Goal: Task Accomplishment & Management: Complete application form

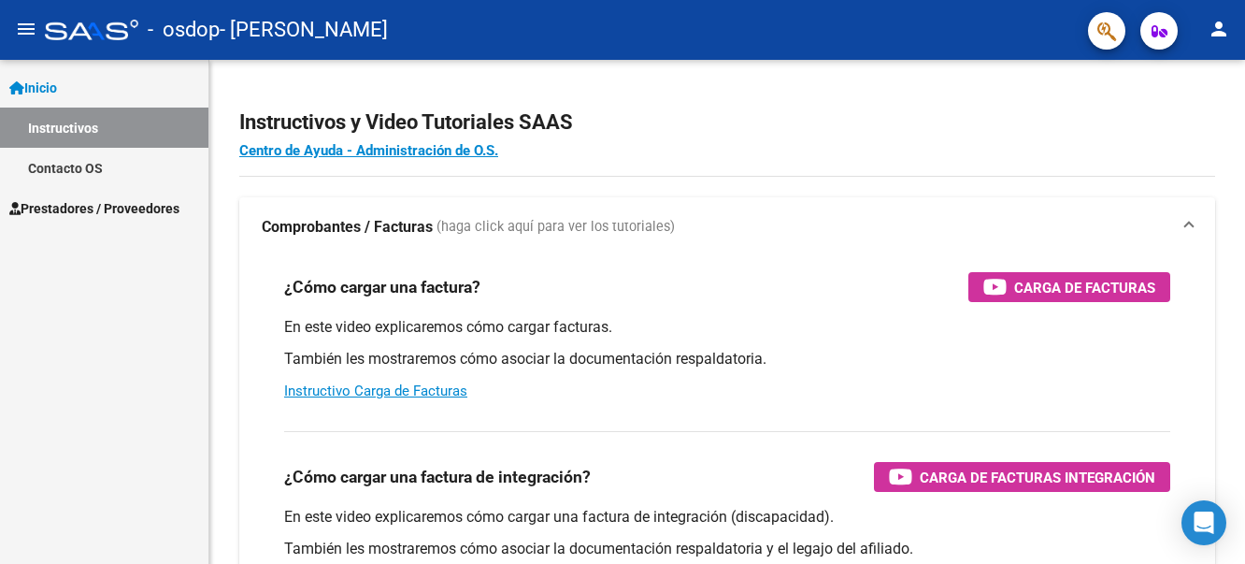
drag, startPoint x: 698, startPoint y: 170, endPoint x: 924, endPoint y: -49, distance: 314.6
click at [924, 0] on html "menu - osdop - [PERSON_NAME] person Inicio Instructivos Contacto OS Prestadores…" at bounding box center [622, 282] width 1245 height 564
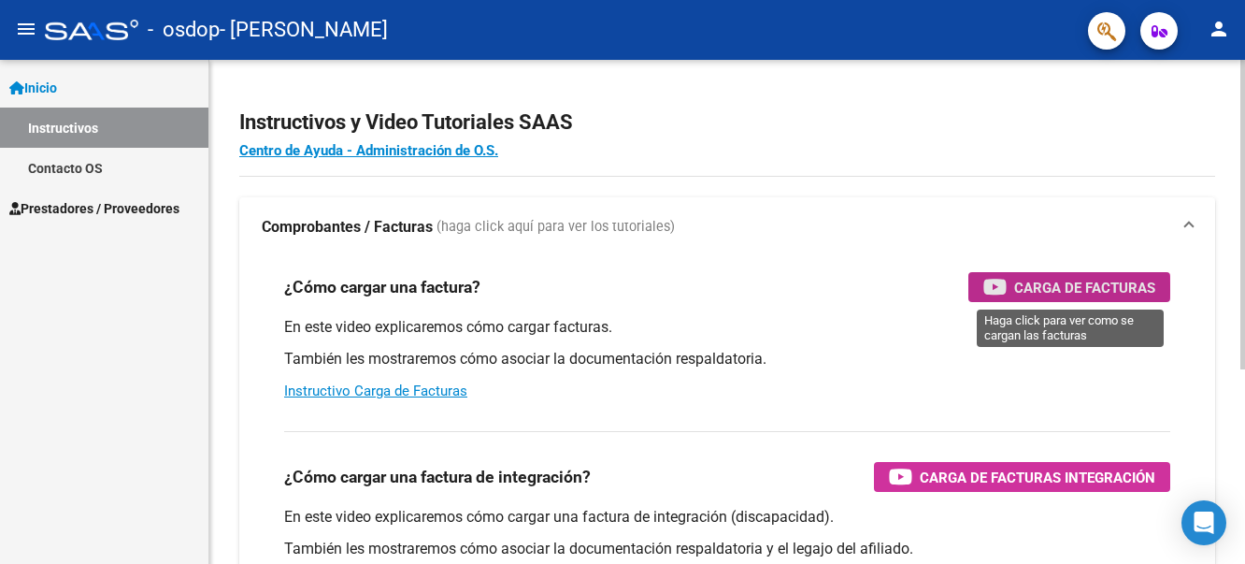
click at [1043, 290] on span "Carga de Facturas" at bounding box center [1084, 287] width 141 height 23
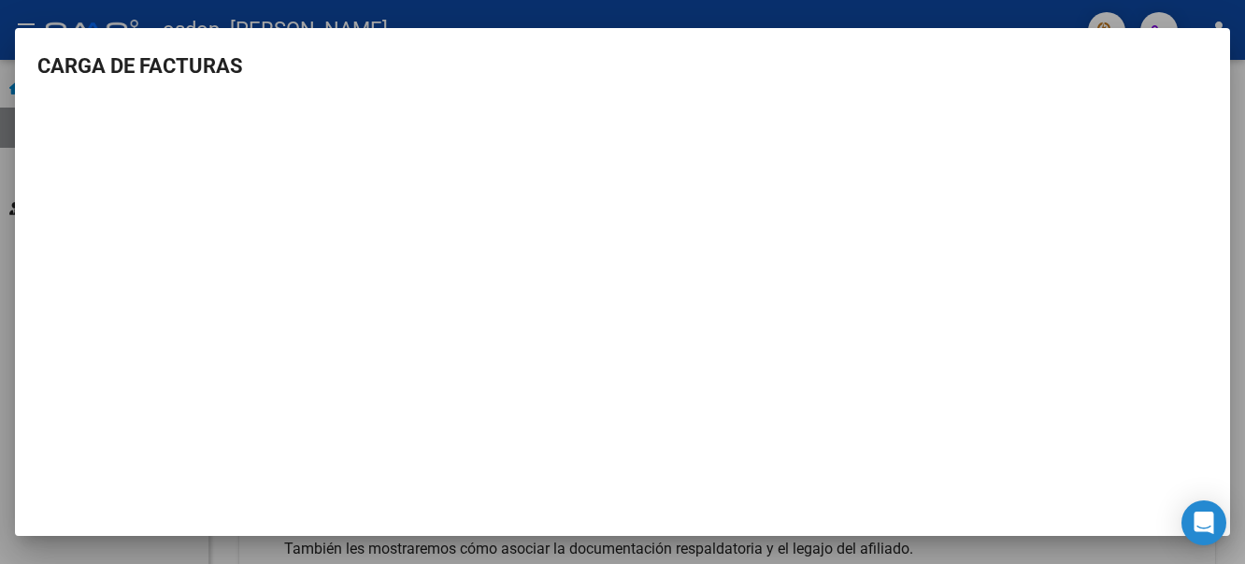
click at [922, 3] on div at bounding box center [622, 282] width 1245 height 564
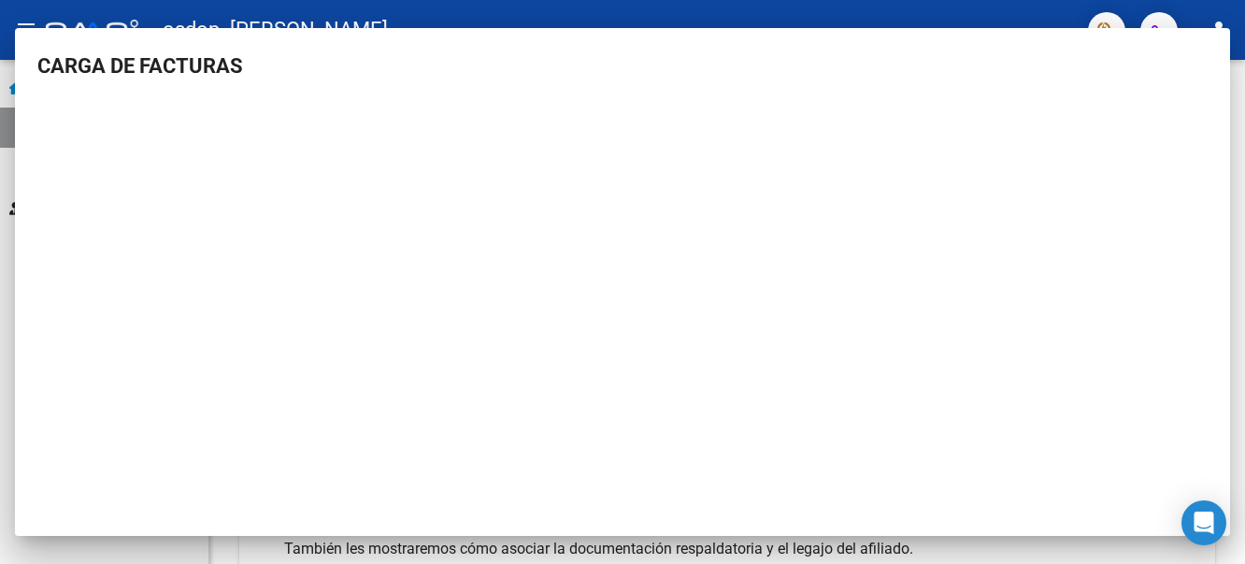
click at [922, 3] on mat-toolbar "menu - osdop - [PERSON_NAME] person" at bounding box center [622, 30] width 1245 height 60
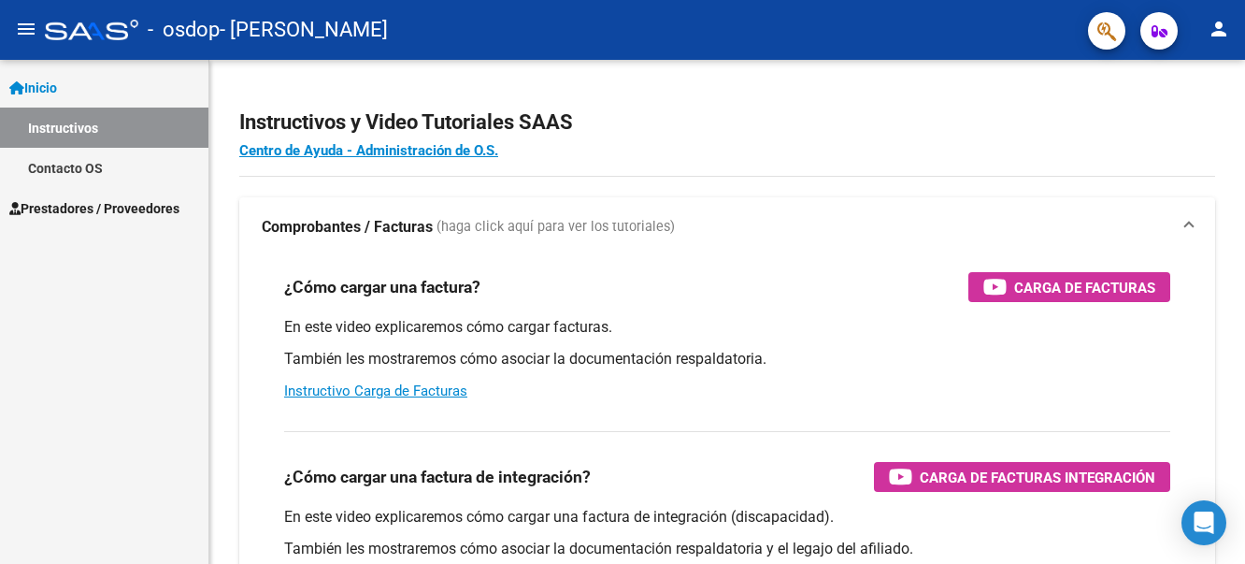
click at [922, 3] on mat-toolbar "menu - osdop - [PERSON_NAME] person" at bounding box center [622, 30] width 1245 height 60
click at [58, 202] on span "Prestadores / Proveedores" at bounding box center [94, 208] width 170 height 21
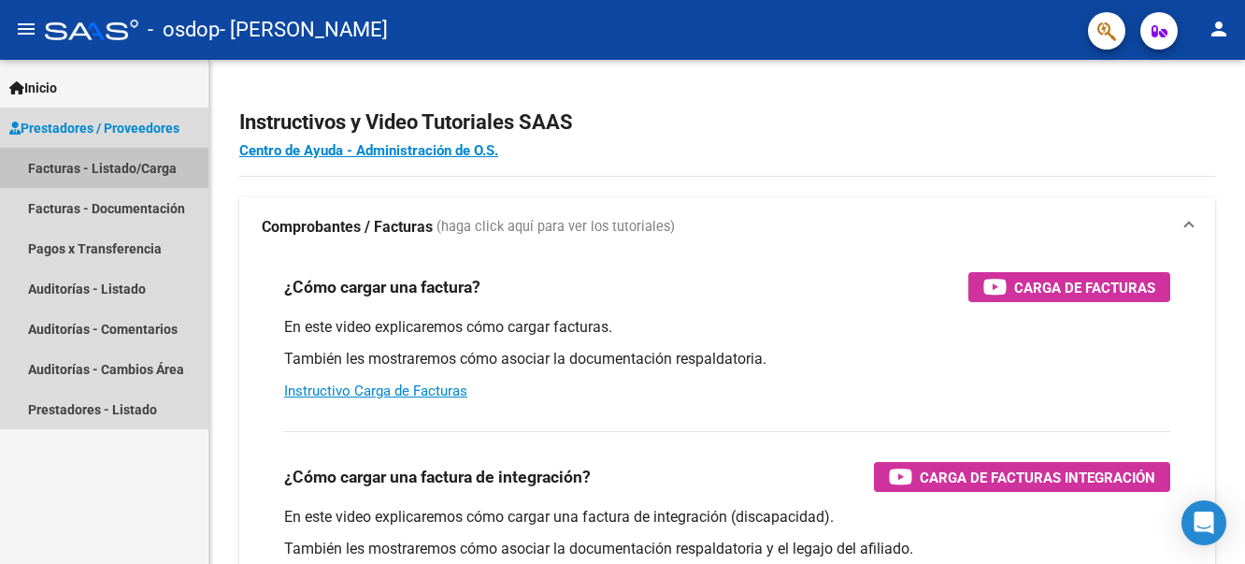
click at [66, 165] on link "Facturas - Listado/Carga" at bounding box center [104, 168] width 208 height 40
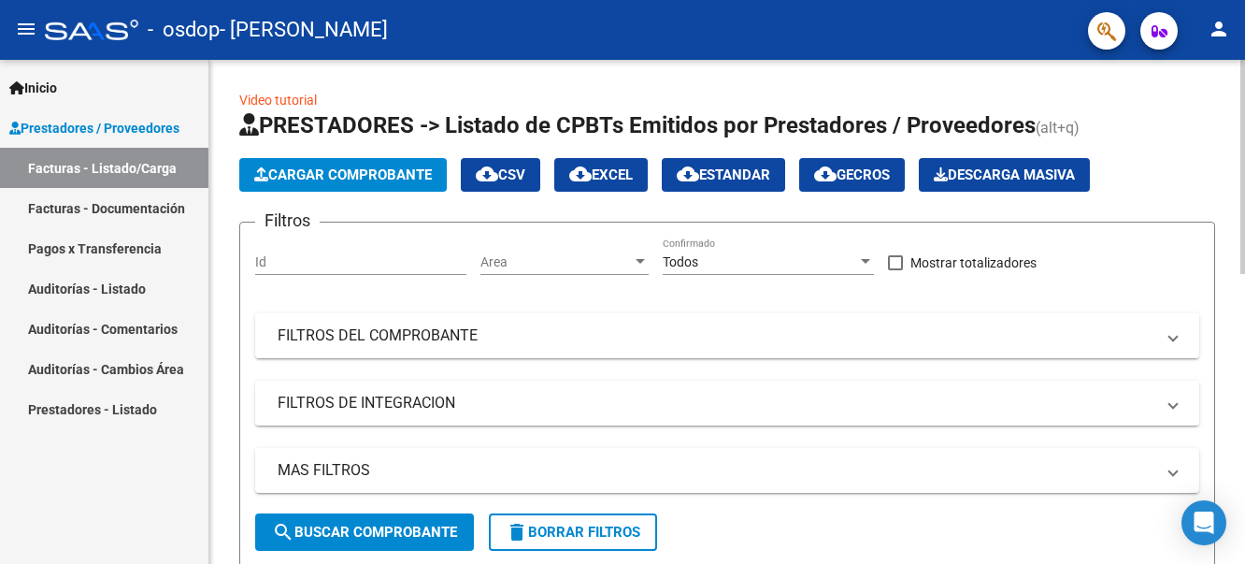
click at [322, 173] on span "Cargar Comprobante" at bounding box center [343, 174] width 178 height 17
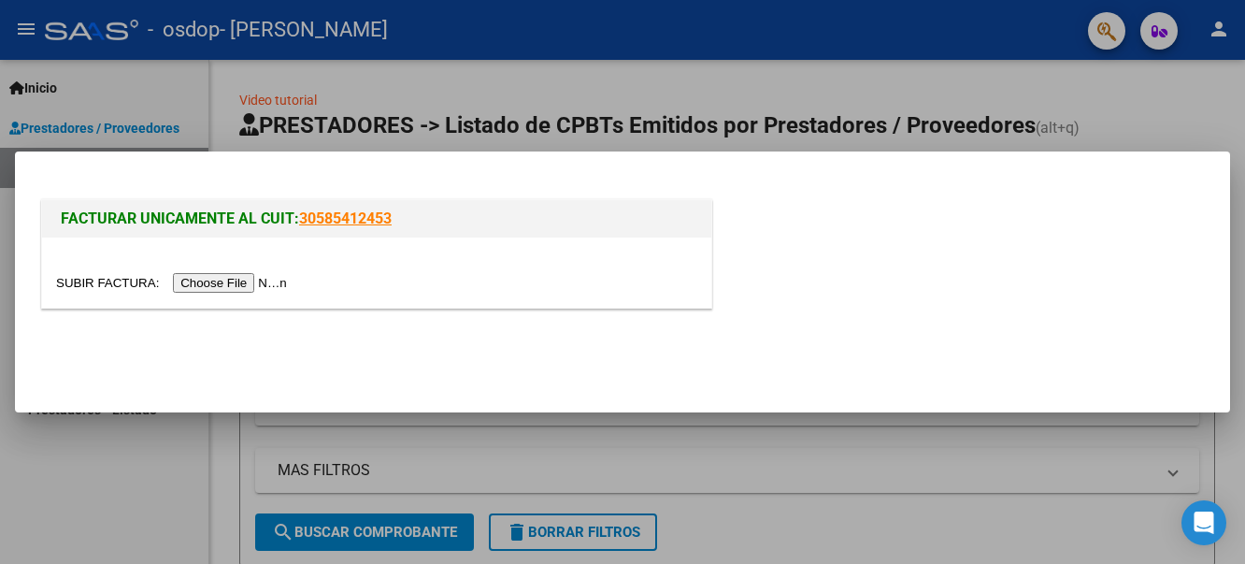
click at [228, 278] on input "file" at bounding box center [174, 283] width 236 height 20
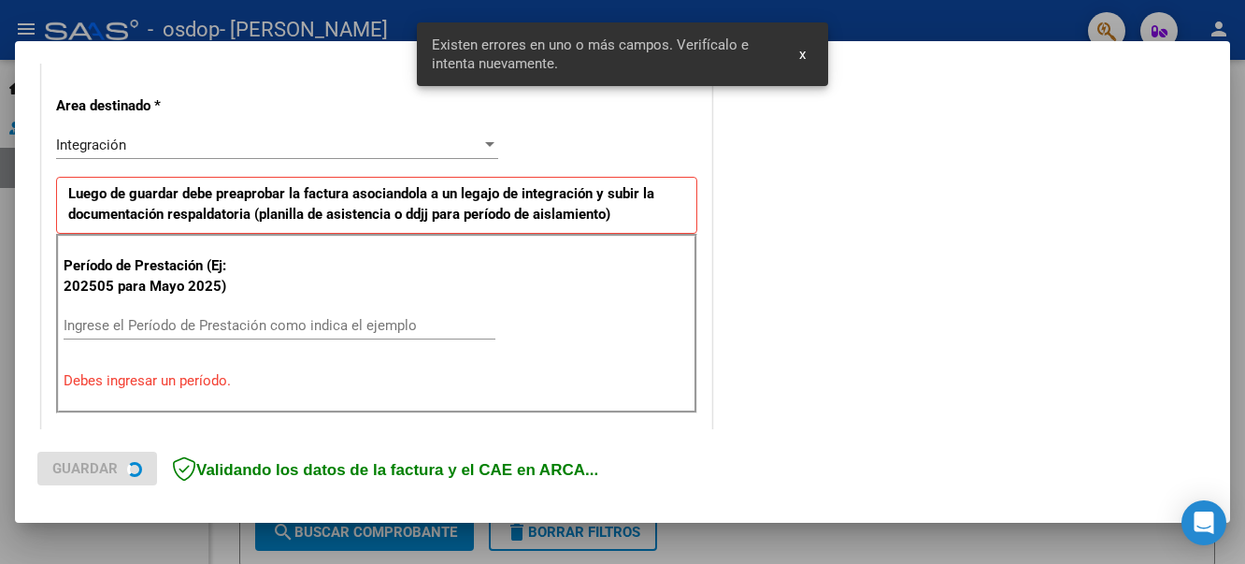
scroll to position [433, 0]
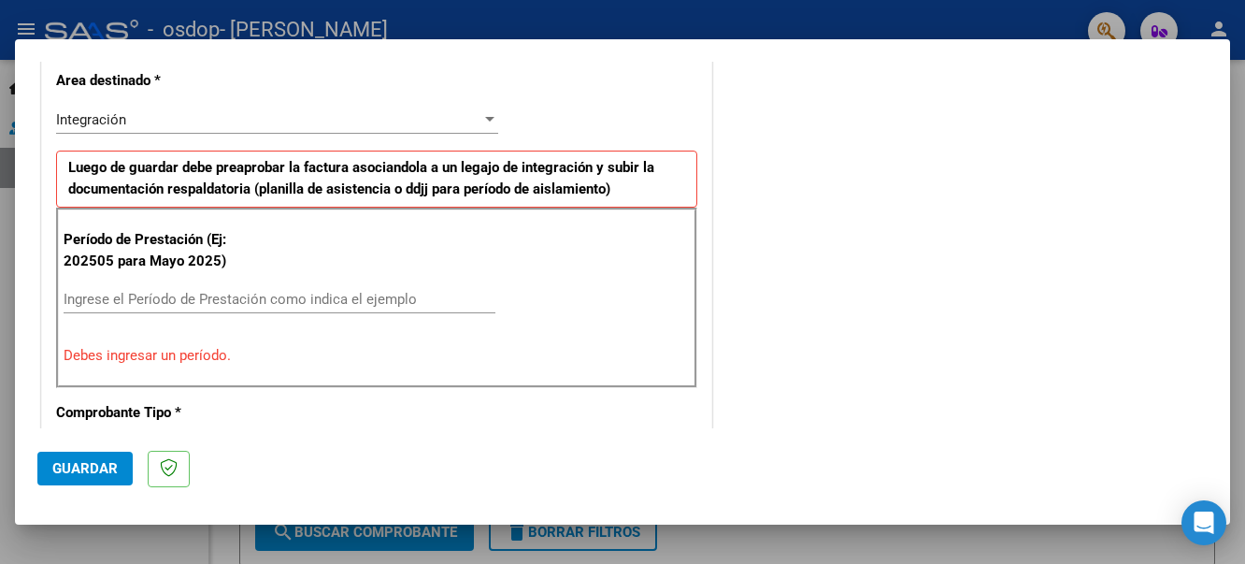
click at [164, 283] on div "Período de Prestación (Ej: 202505 para [DATE]) Ingrese el Período de Prestación…" at bounding box center [376, 296] width 641 height 179
click at [164, 303] on input "Ingrese el Período de Prestación como indica el ejemplo" at bounding box center [280, 299] width 432 height 17
click at [202, 349] on p "Debes ingresar un período." at bounding box center [377, 355] width 626 height 21
click at [159, 295] on input "Ingrese el Período de Prestación como indica el ejemplo" at bounding box center [280, 299] width 432 height 17
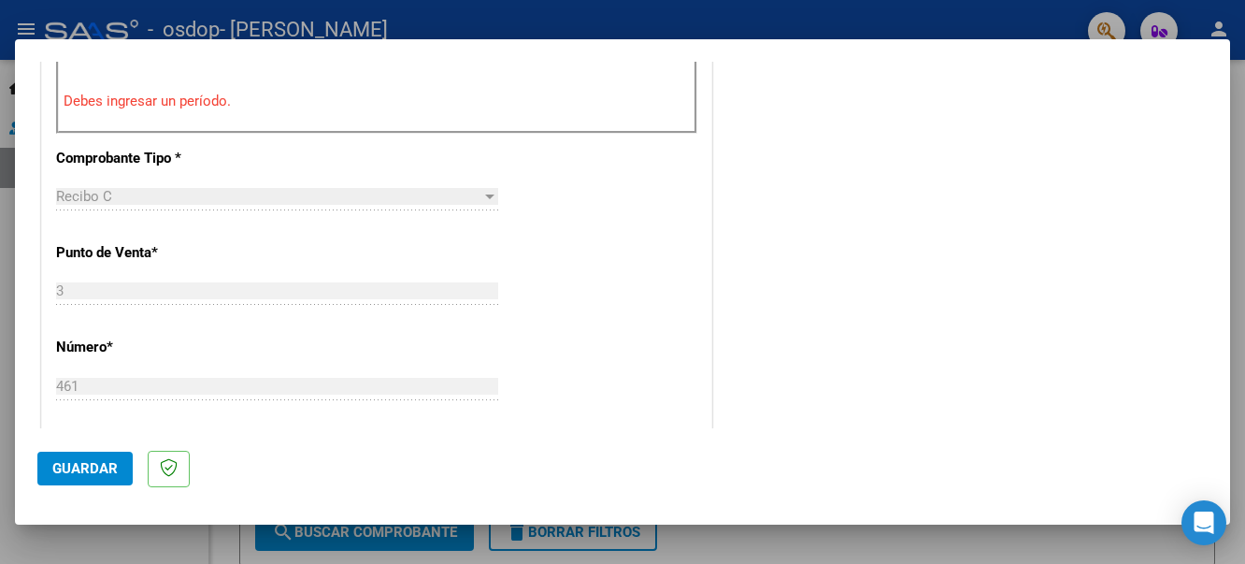
scroll to position [366, 0]
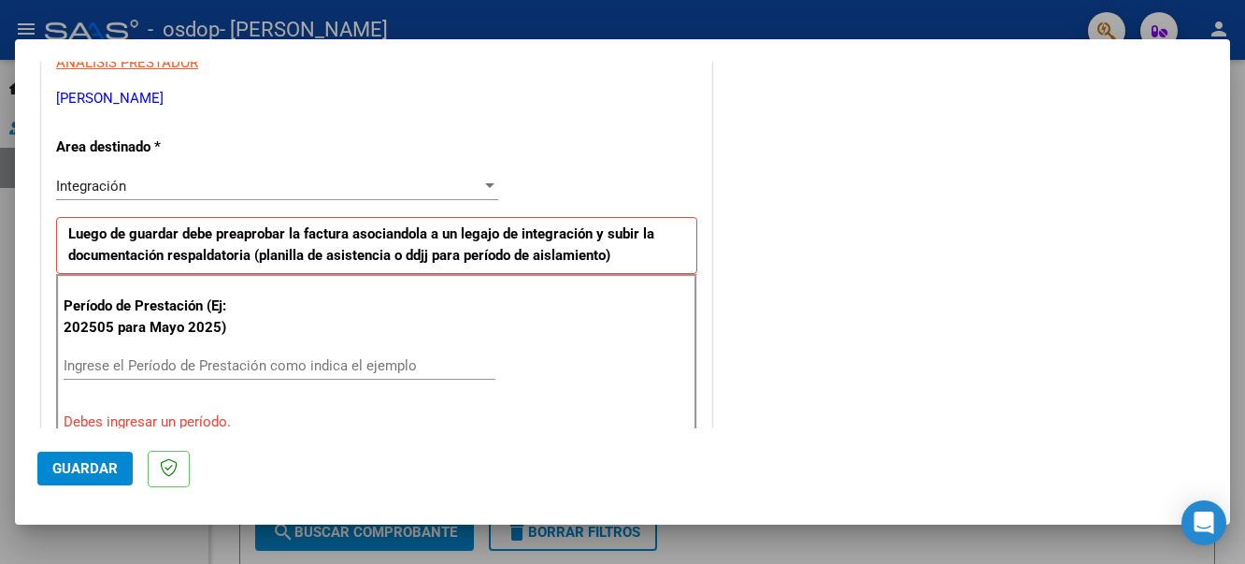
click at [156, 367] on input "Ingrese el Período de Prestación como indica el ejemplo" at bounding box center [280, 365] width 432 height 17
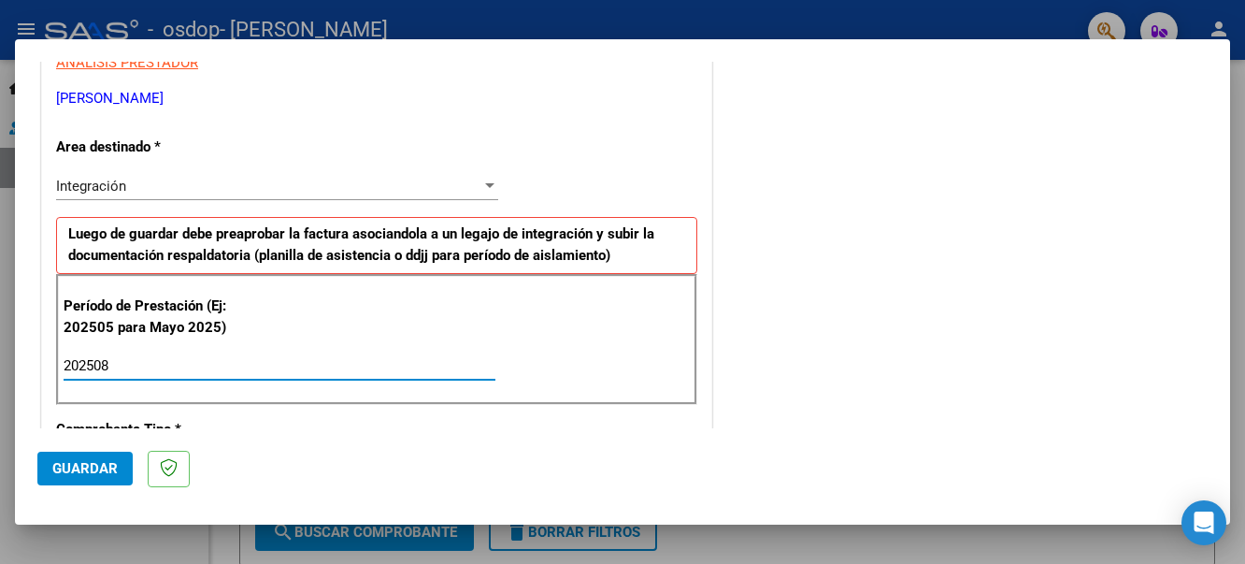
type input "202508"
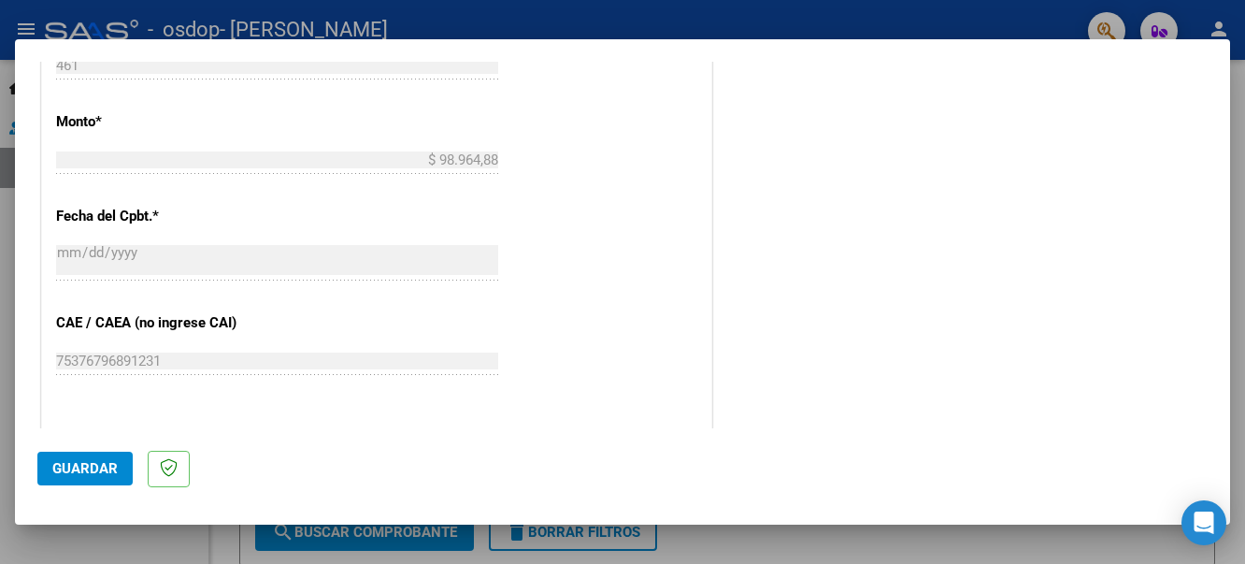
scroll to position [1278, 0]
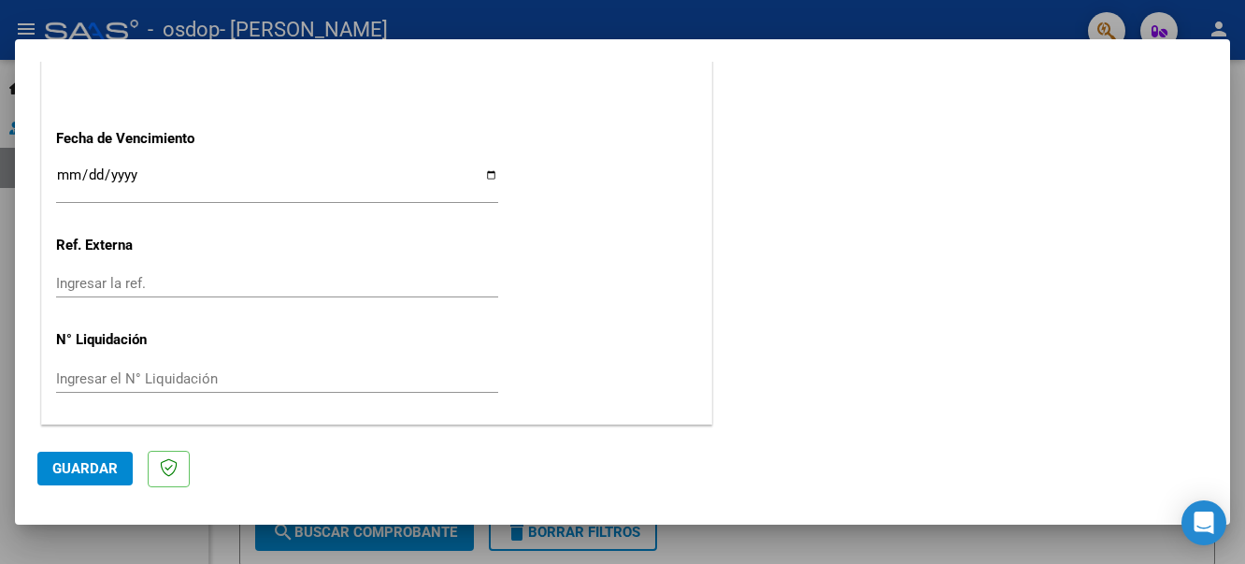
click at [175, 271] on div "Ingresar la ref." at bounding box center [277, 283] width 442 height 28
type input "1"
click at [67, 464] on span "Guardar" at bounding box center [84, 468] width 65 height 17
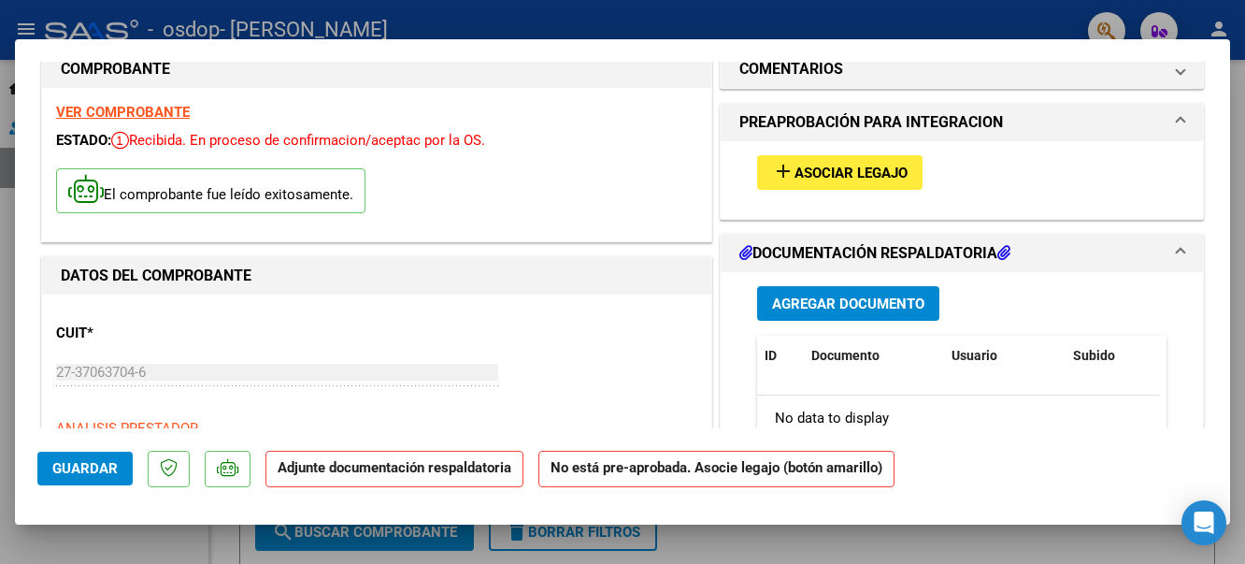
scroll to position [0, 0]
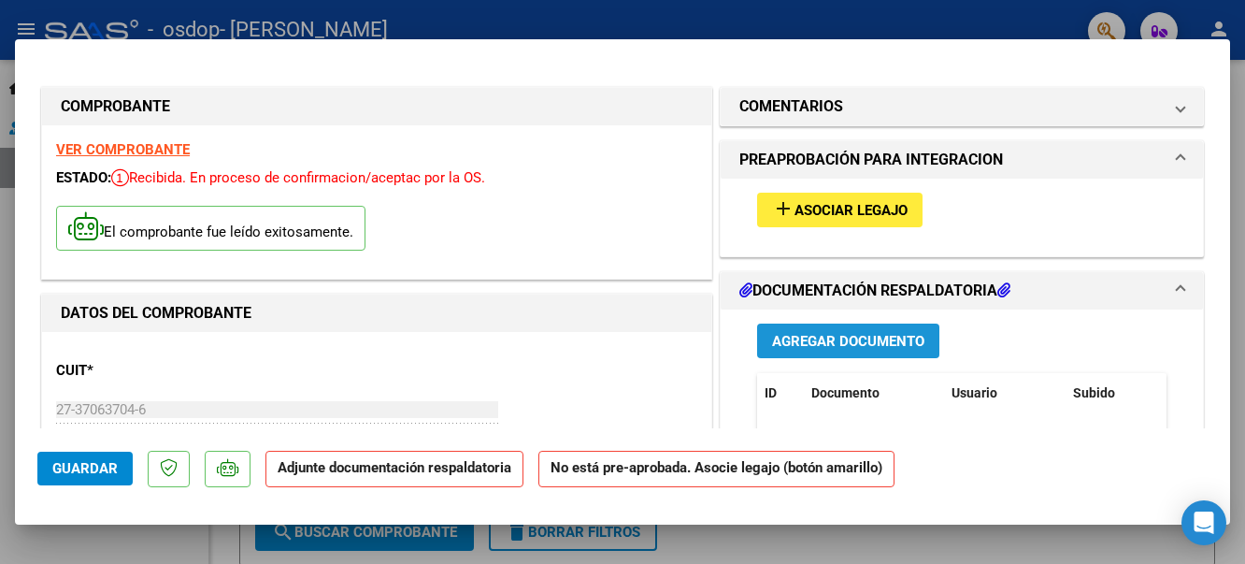
click at [797, 347] on span "Agregar Documento" at bounding box center [848, 341] width 152 height 17
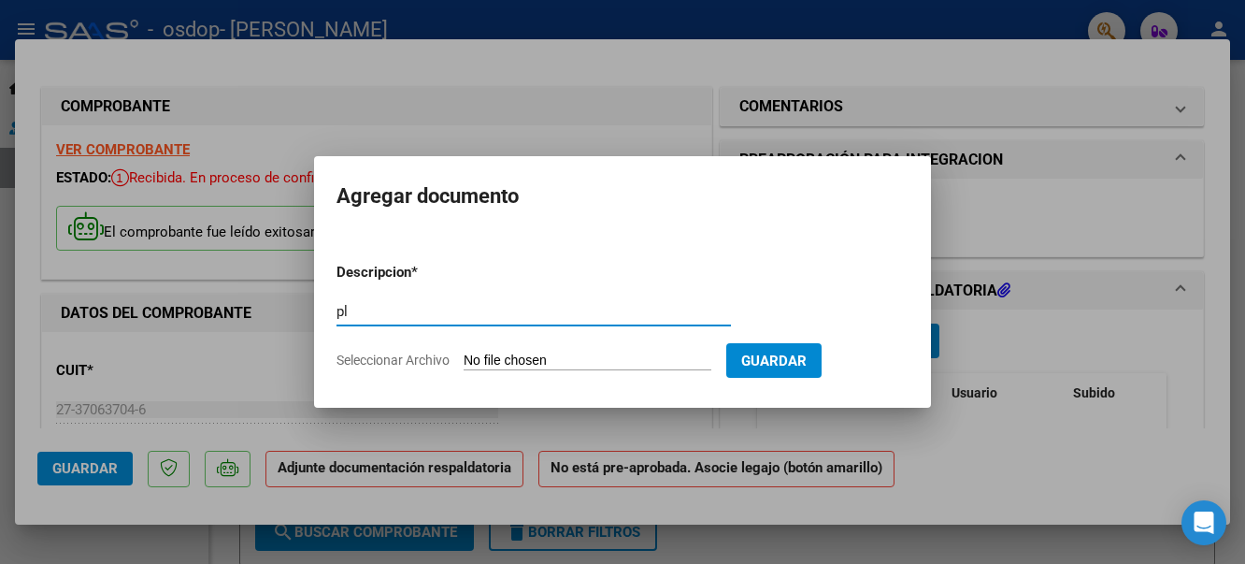
type input "p"
click at [1058, 486] on div at bounding box center [622, 282] width 1245 height 564
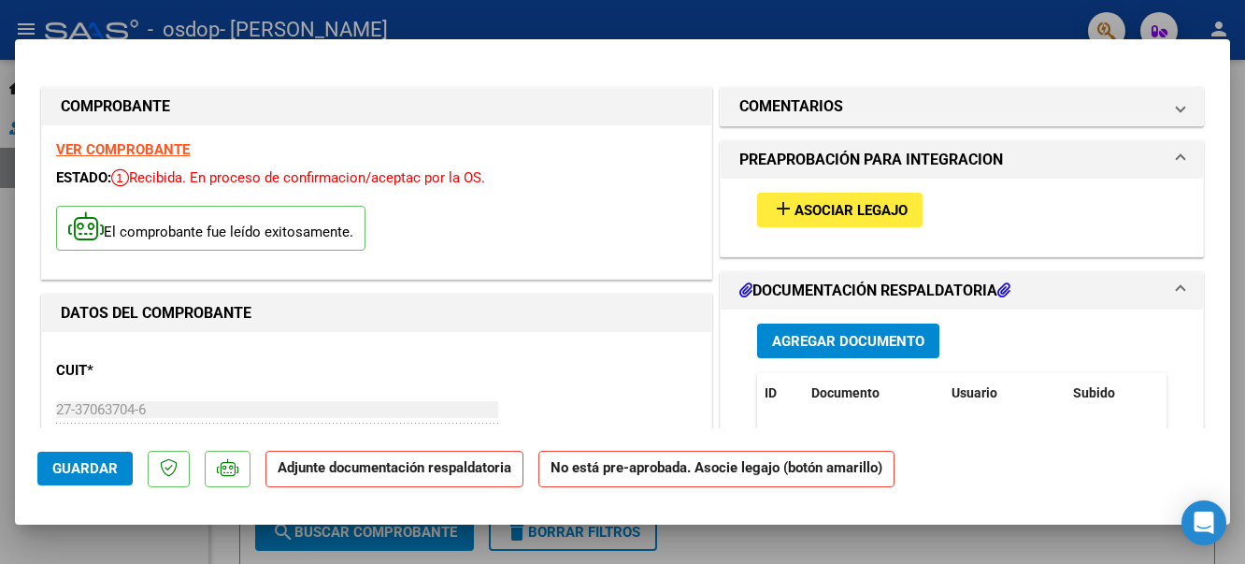
click at [1004, 283] on icon at bounding box center [1003, 289] width 13 height 15
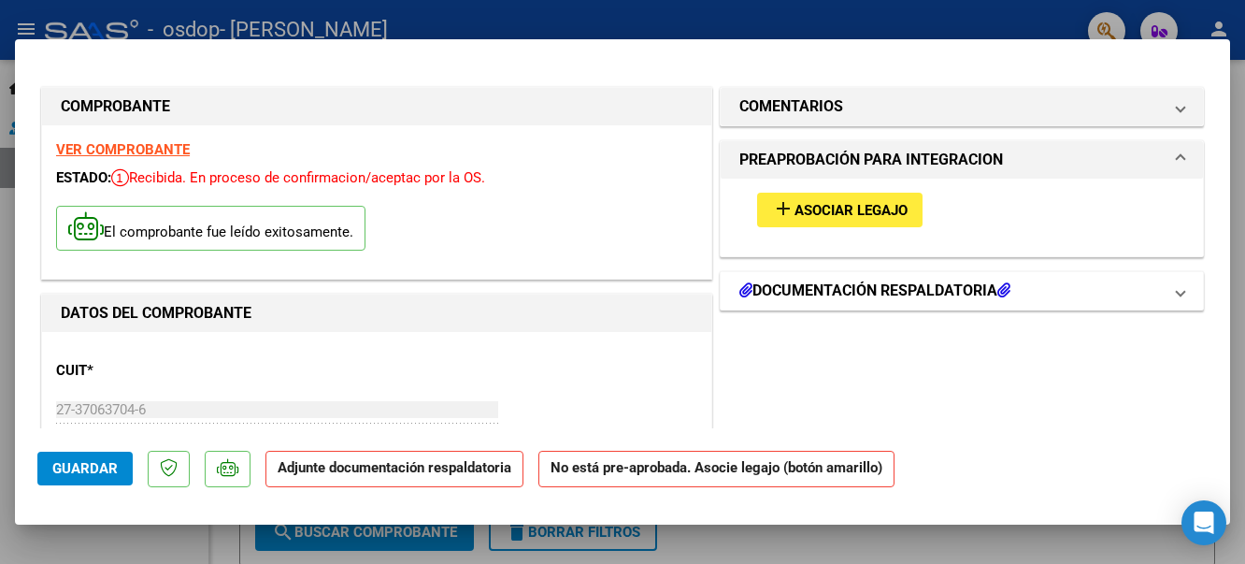
click at [1004, 283] on icon at bounding box center [1003, 289] width 13 height 15
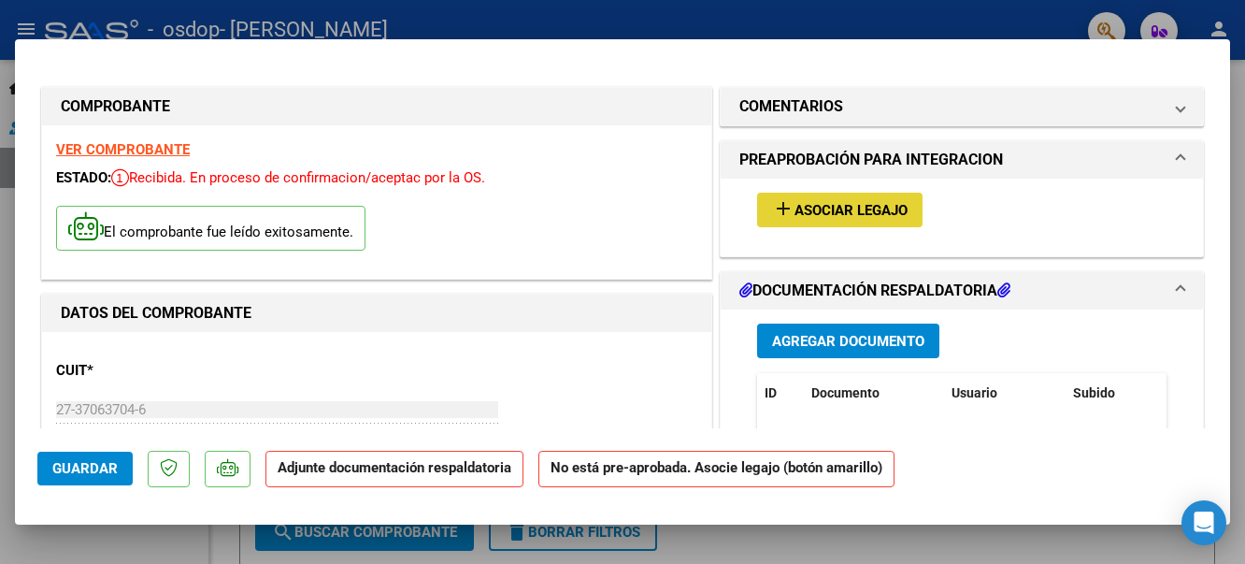
click at [780, 200] on mat-icon "add" at bounding box center [783, 208] width 22 height 22
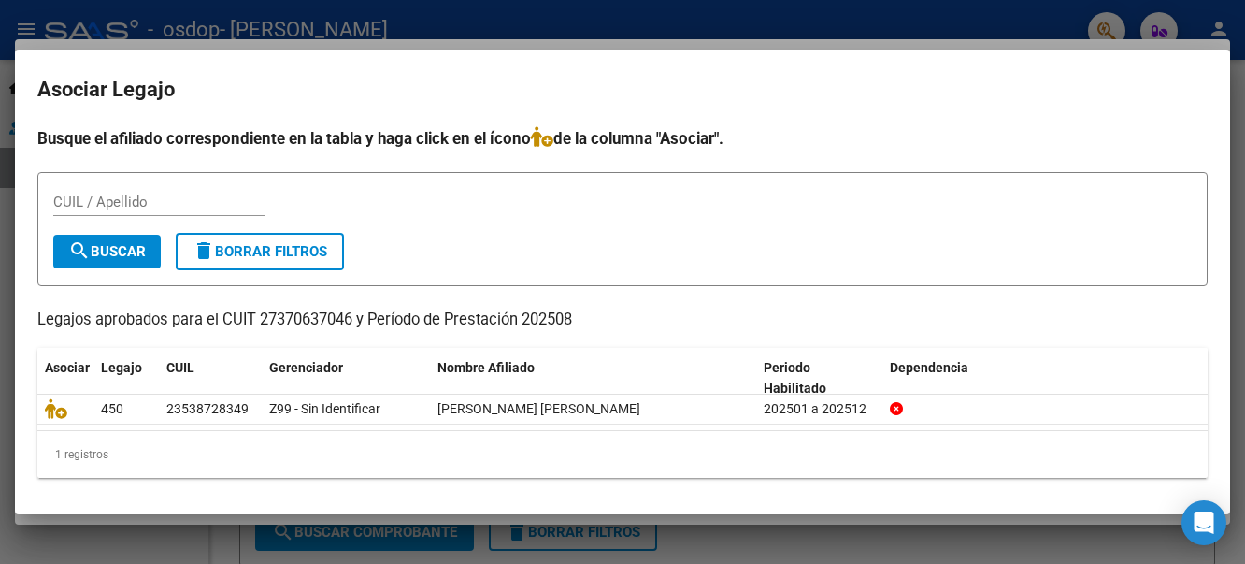
click at [929, 22] on div at bounding box center [622, 282] width 1245 height 564
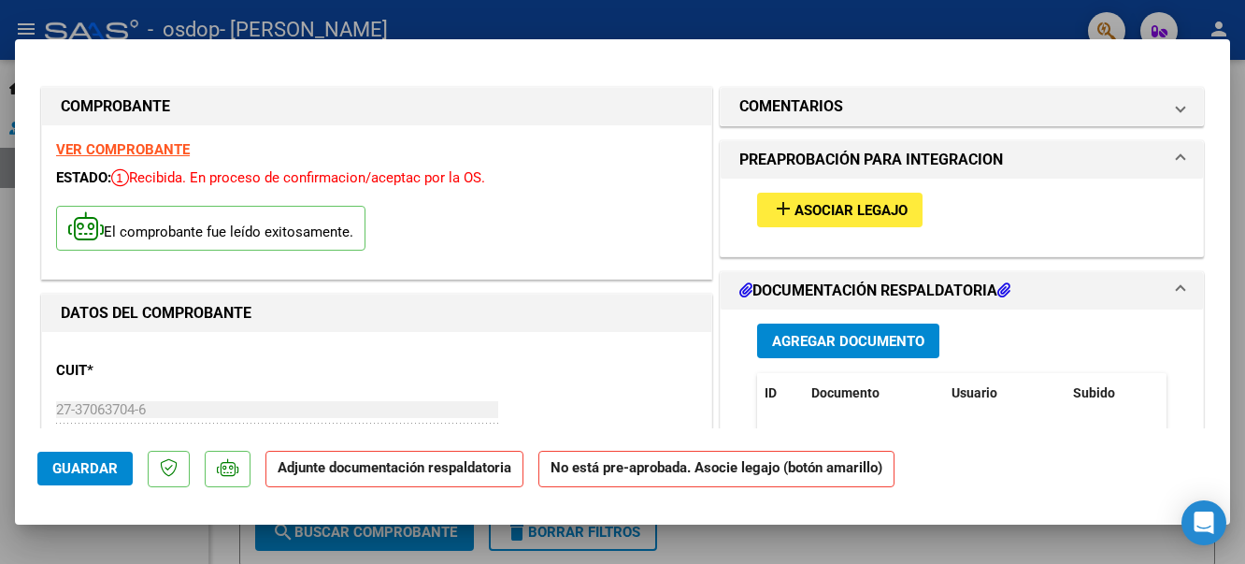
click at [826, 207] on span "Asociar Legajo" at bounding box center [850, 210] width 113 height 17
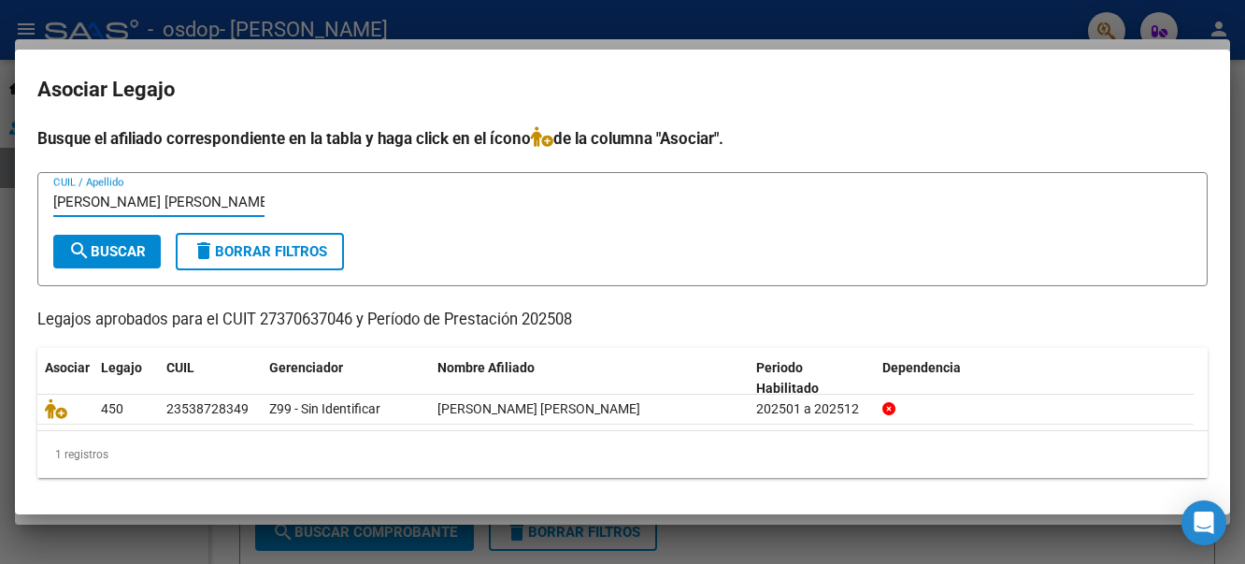
click at [86, 256] on mat-icon "search" at bounding box center [79, 250] width 22 height 22
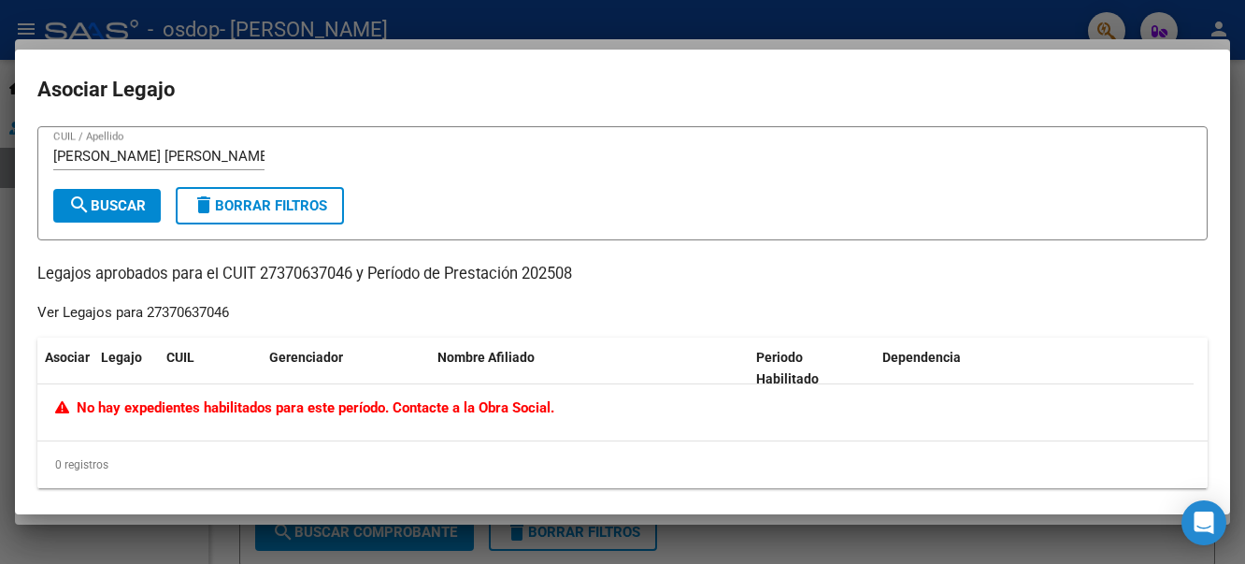
click at [262, 153] on input "[PERSON_NAME] [PERSON_NAME]" at bounding box center [158, 156] width 211 height 17
type input "Z"
click at [809, 25] on div at bounding box center [622, 282] width 1245 height 564
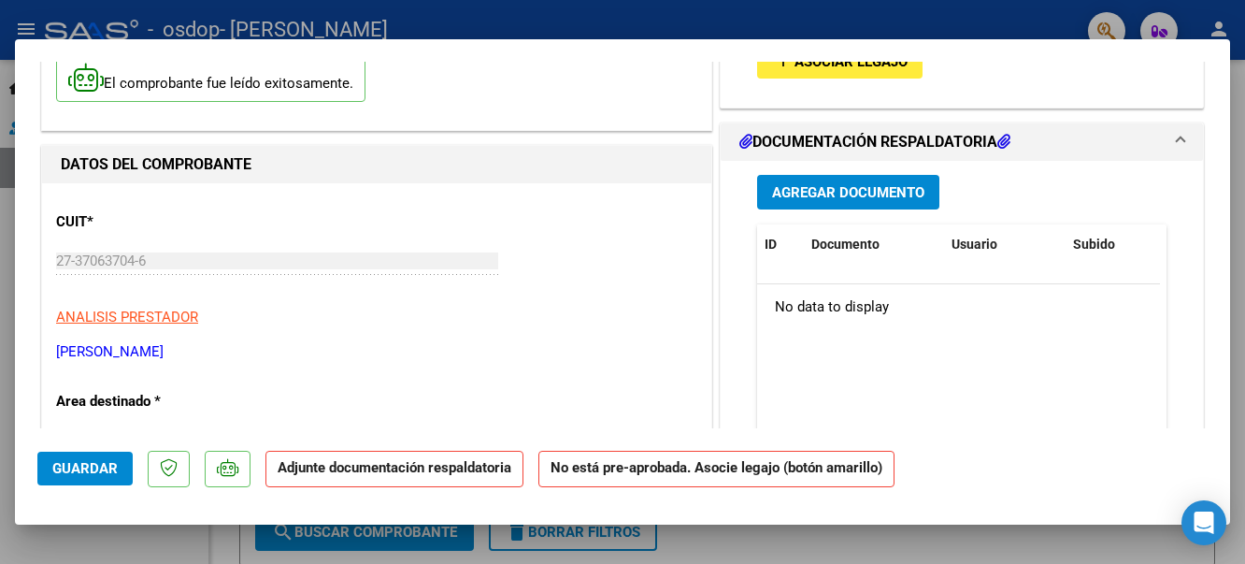
scroll to position [150, 0]
click at [835, 182] on span "Agregar Documento" at bounding box center [848, 190] width 152 height 17
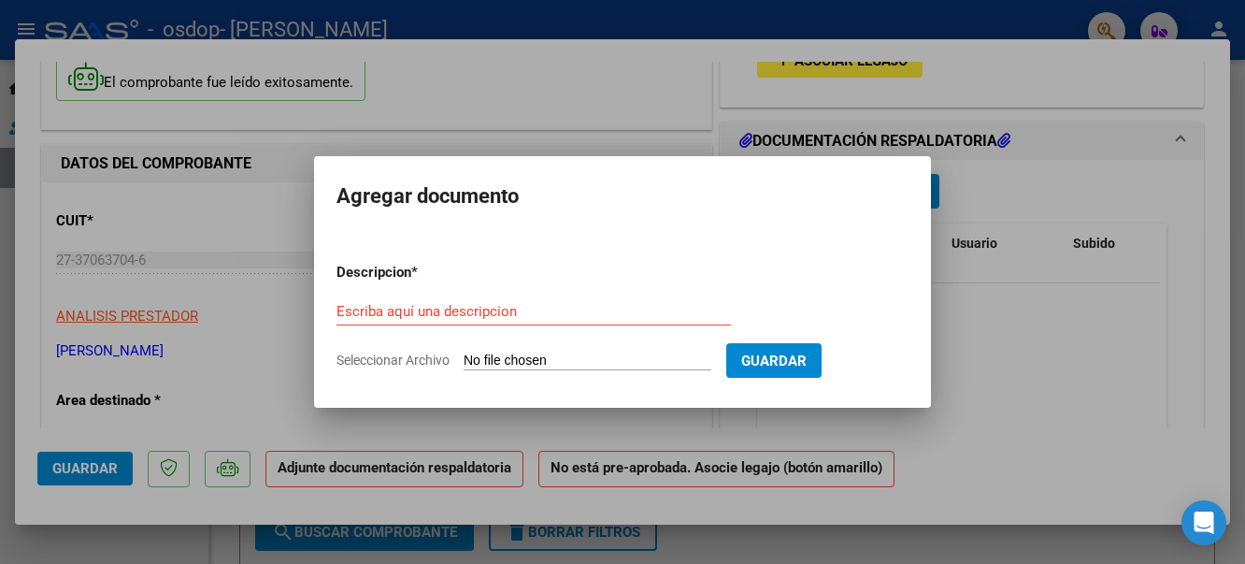
click at [528, 354] on input "Seleccionar Archivo" at bounding box center [588, 361] width 248 height 18
type input "C:\fakepath\PLANILLA DE ASISTENCIA PSICOPEDAGOGIA.pdf"
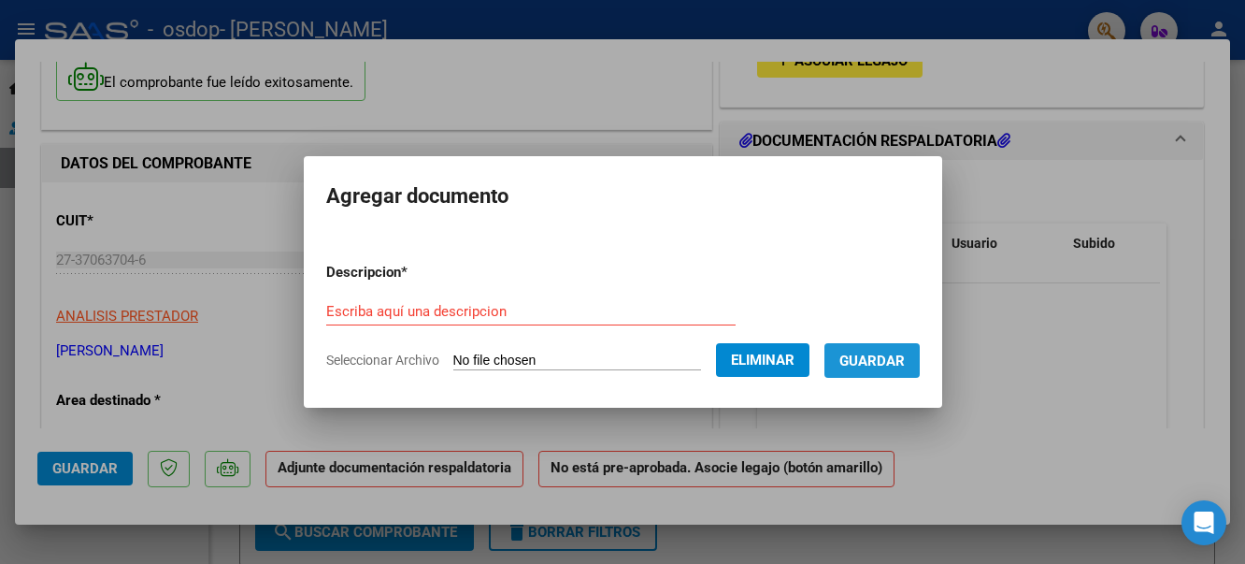
click at [884, 366] on span "Guardar" at bounding box center [871, 360] width 65 height 17
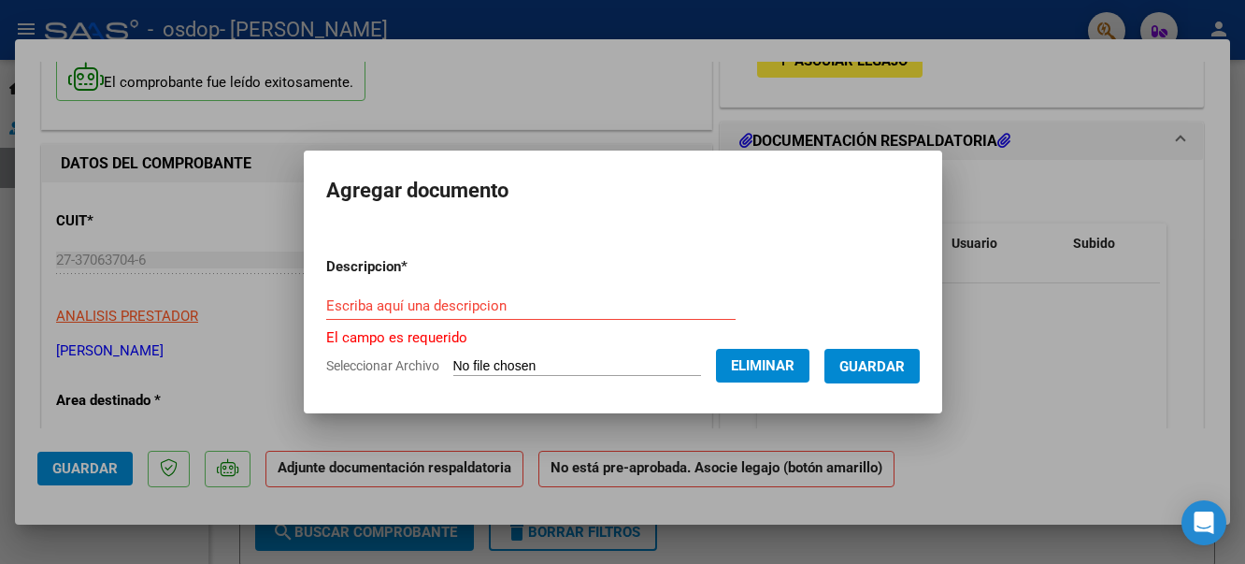
click at [434, 299] on input "Escriba aquí una descripcion" at bounding box center [530, 305] width 409 height 17
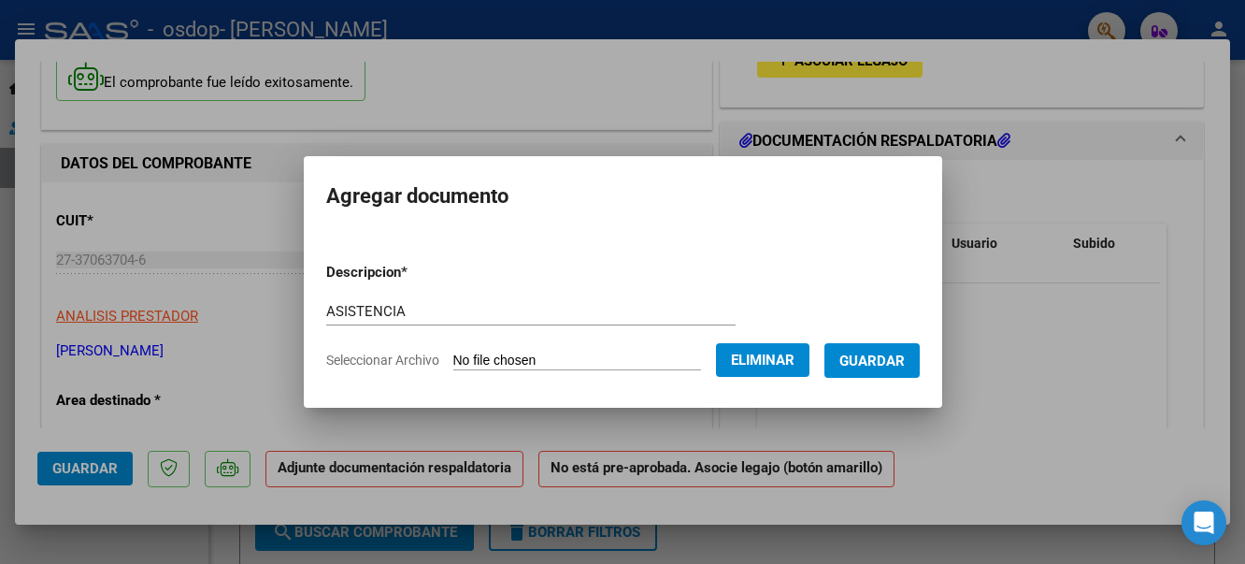
click at [305, 315] on mat-dialog-content "Descripcion * ASISTENCIA Escriba aquí una descripcion Seleccionar Archivo Elimi…" at bounding box center [623, 308] width 638 height 151
click at [401, 308] on input "ASISTENCIA" at bounding box center [530, 311] width 409 height 17
click at [305, 310] on mat-dialog-content "Descripcion * ASISTENCIA [DATE] Escriba aquí una descripcion Seleccionar Archiv…" at bounding box center [623, 308] width 638 height 151
click at [326, 310] on input "ASISTENCIA AGOSTO 2025" at bounding box center [530, 311] width 409 height 17
type input "PLANILLA DE ASISTENCIA AGOSTO 2025"
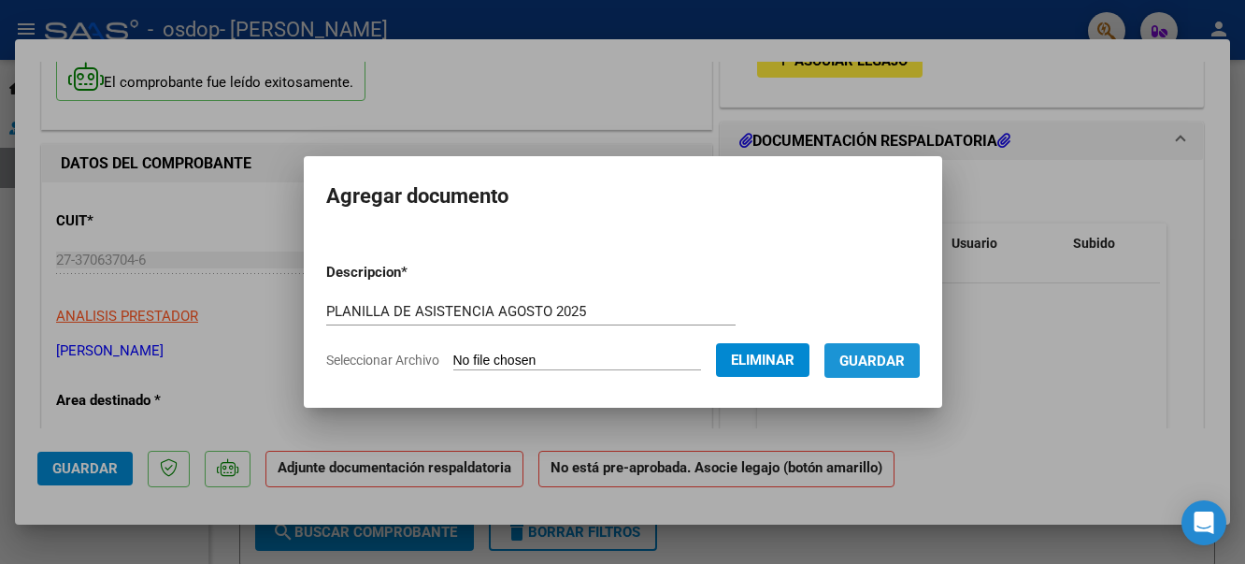
click at [876, 355] on span "Guardar" at bounding box center [871, 360] width 65 height 17
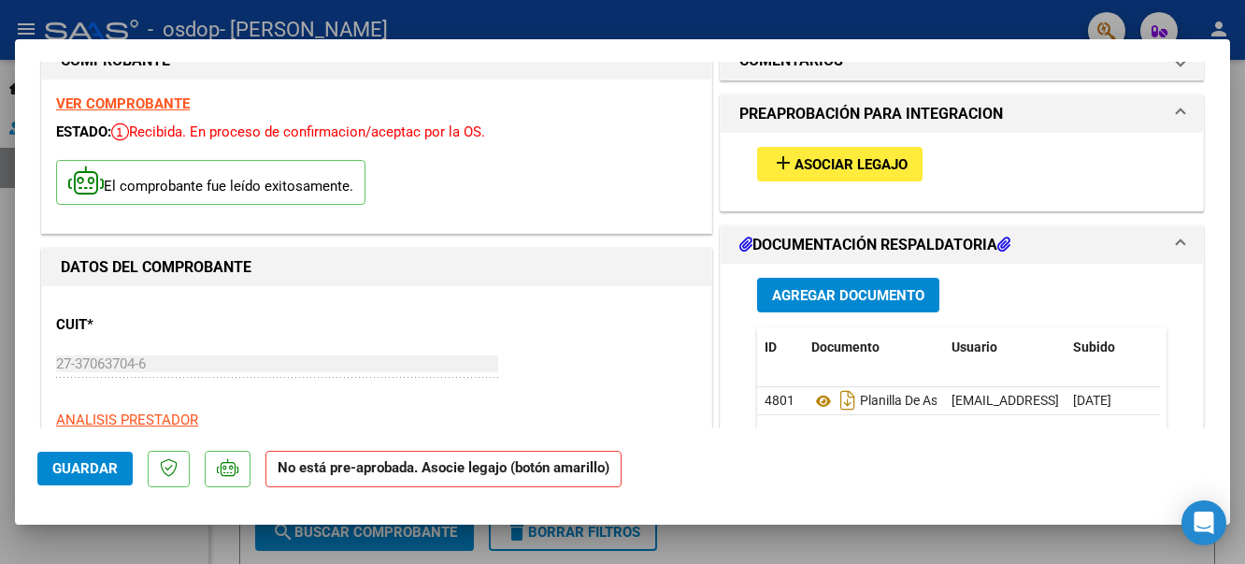
scroll to position [0, 0]
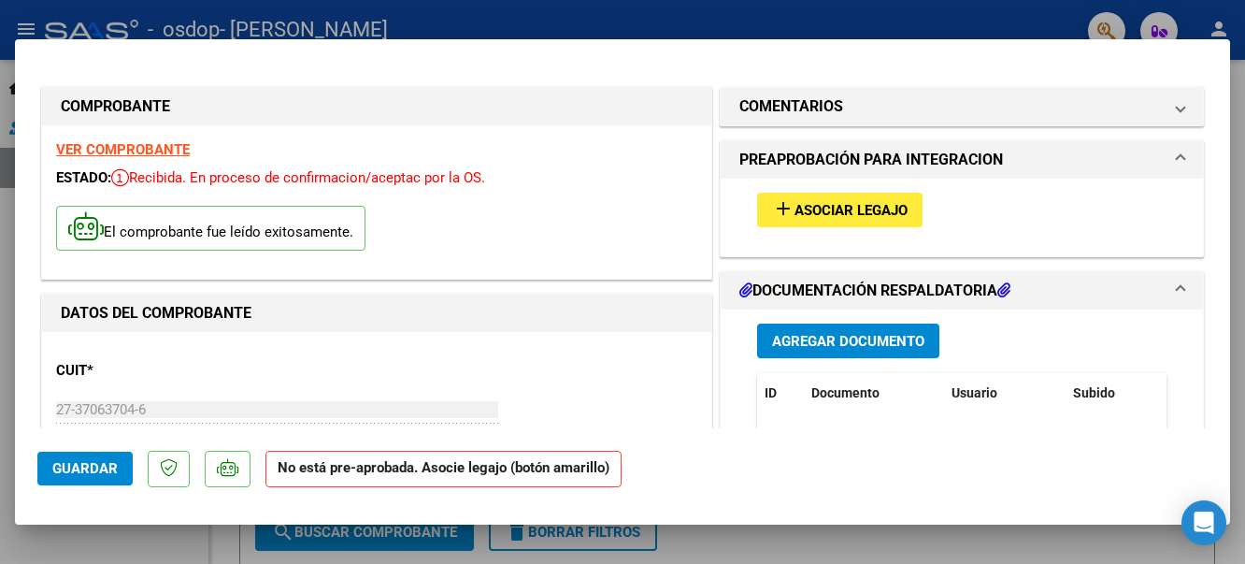
click at [1177, 158] on span at bounding box center [1180, 160] width 7 height 22
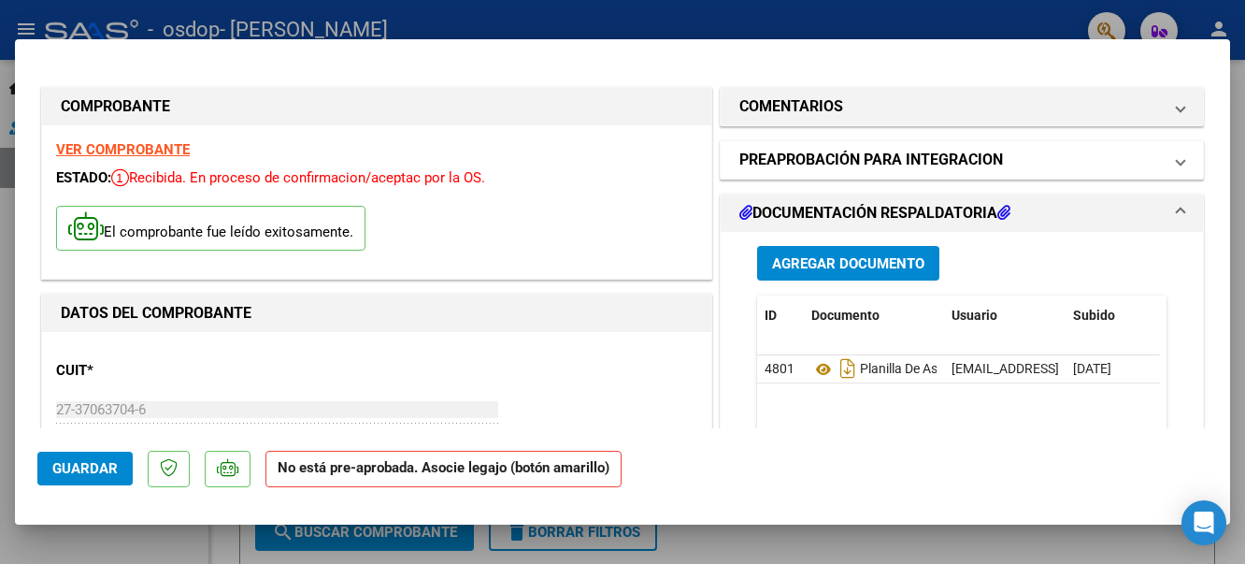
click at [1177, 158] on span at bounding box center [1180, 160] width 7 height 22
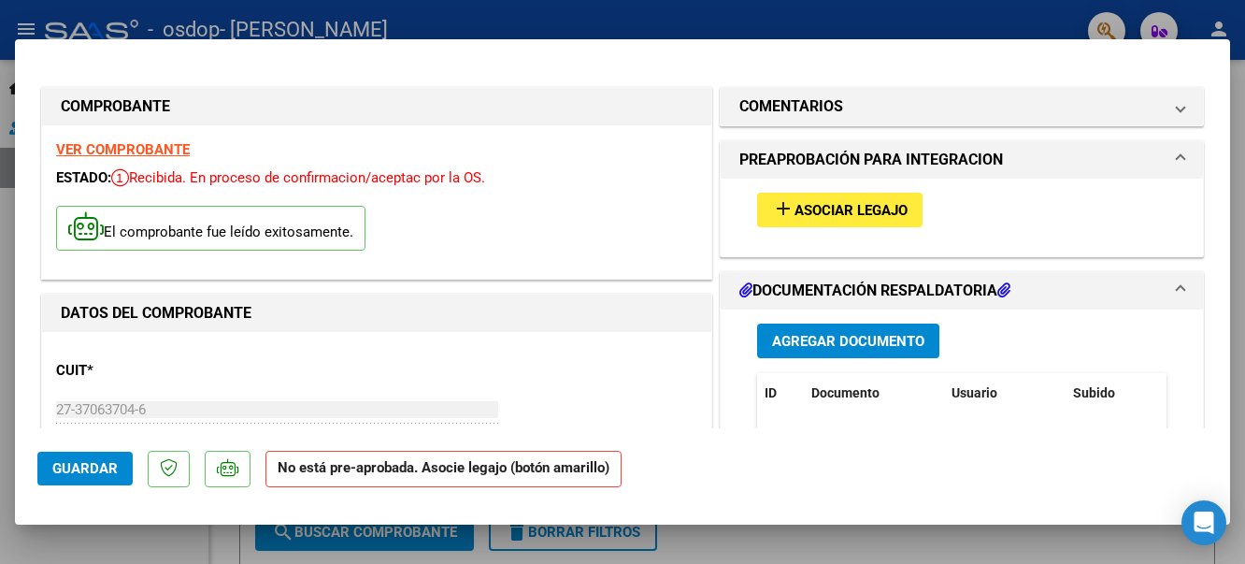
click at [68, 464] on span "Guardar" at bounding box center [84, 468] width 65 height 17
click at [996, 18] on div at bounding box center [622, 282] width 1245 height 564
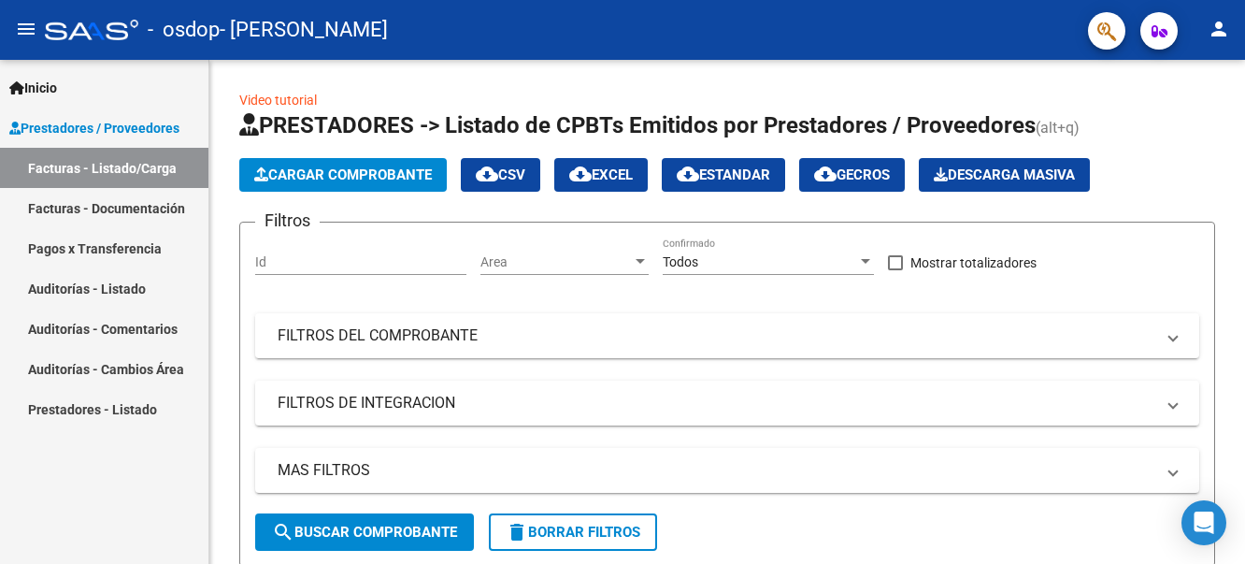
click at [1226, 25] on mat-icon "person" at bounding box center [1218, 29] width 22 height 22
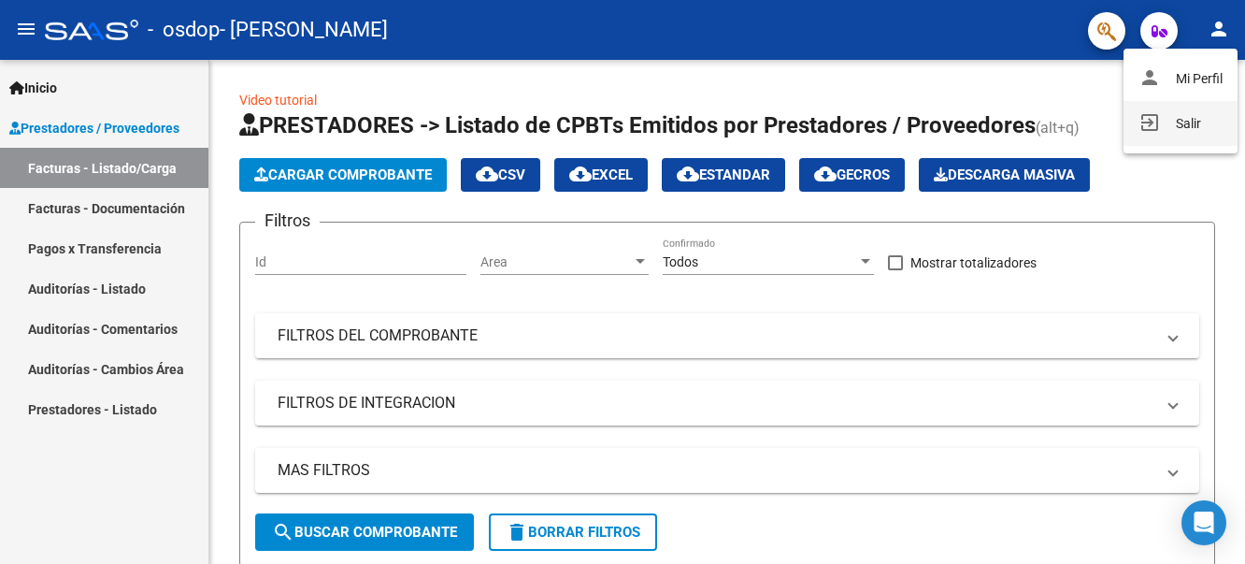
click at [1177, 126] on button "exit_to_app Salir" at bounding box center [1180, 123] width 114 height 45
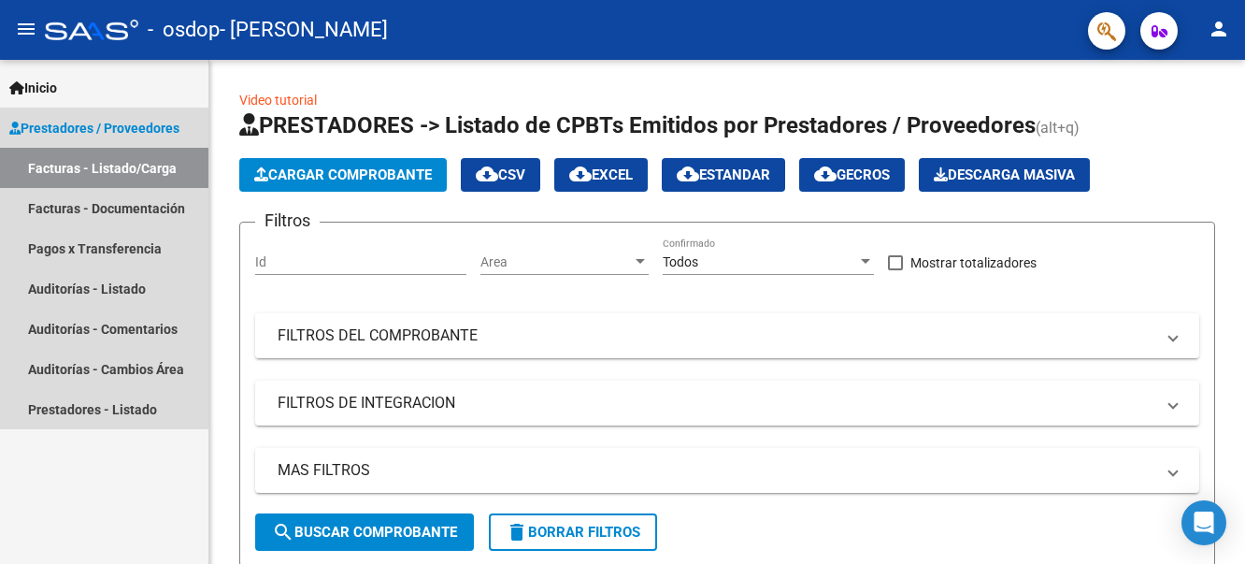
click at [102, 177] on link "Facturas - Listado/Carga" at bounding box center [104, 168] width 208 height 40
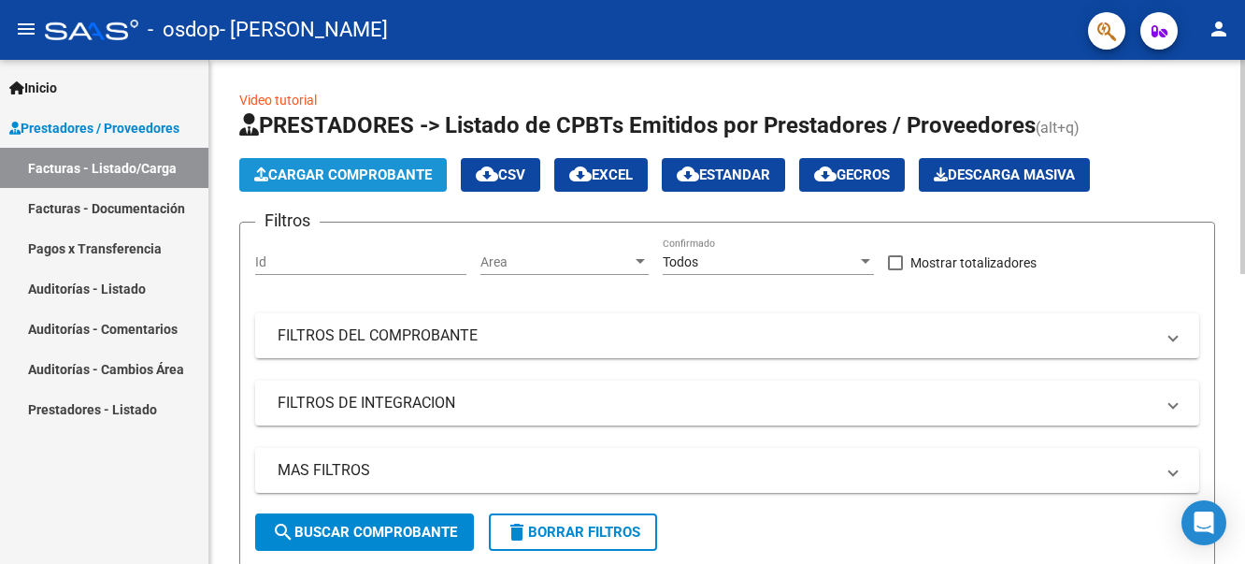
click at [320, 172] on span "Cargar Comprobante" at bounding box center [343, 174] width 178 height 17
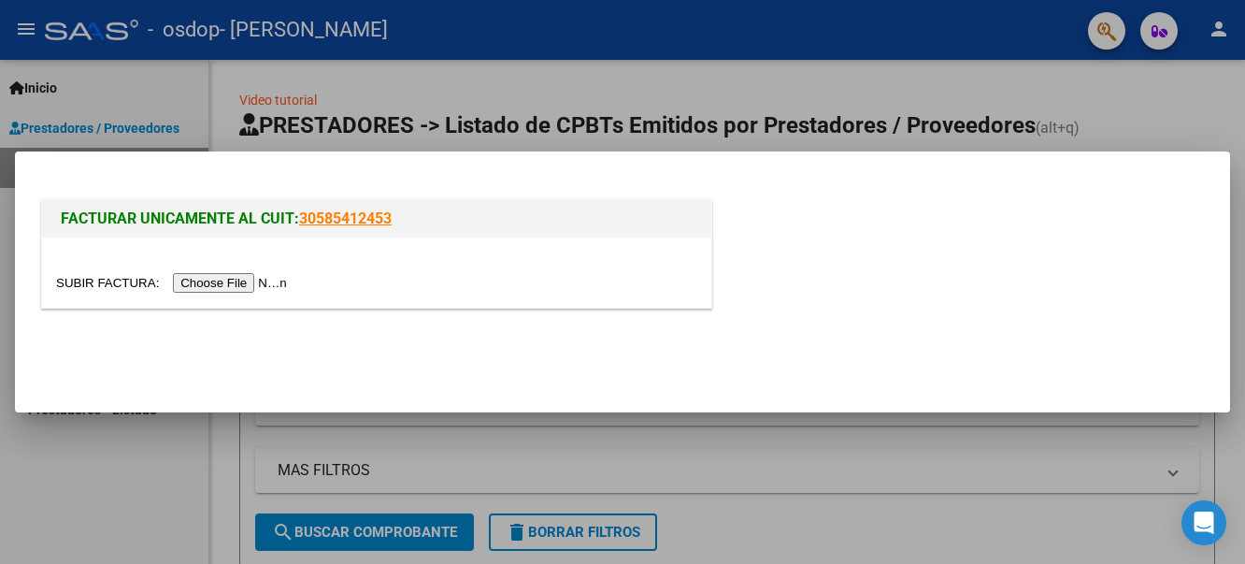
click at [221, 286] on input "file" at bounding box center [174, 283] width 236 height 20
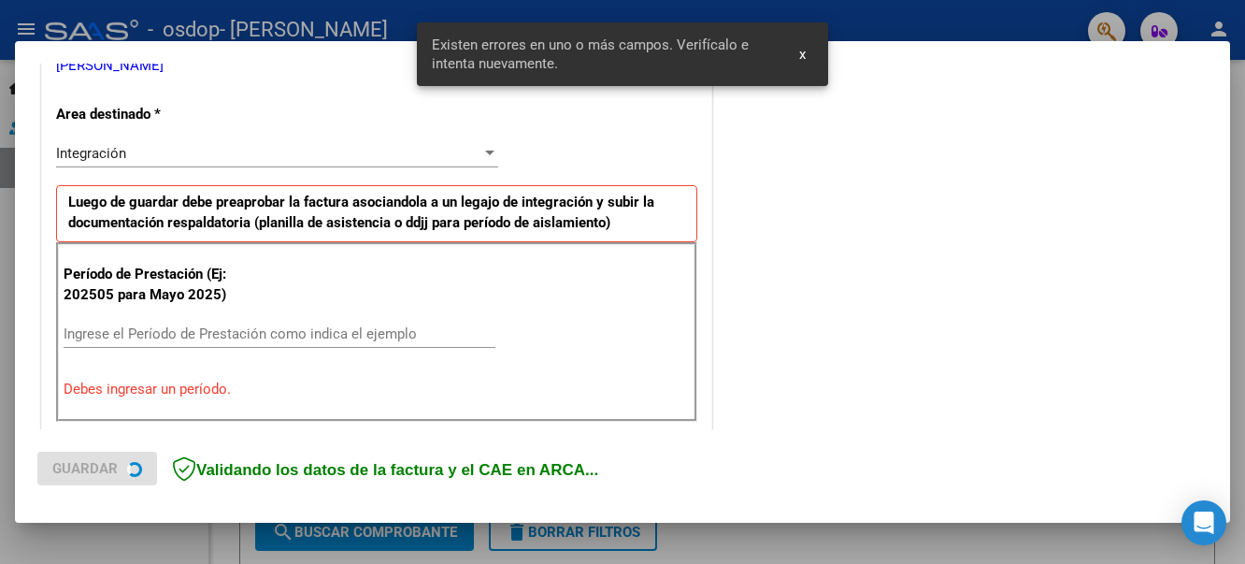
scroll to position [433, 0]
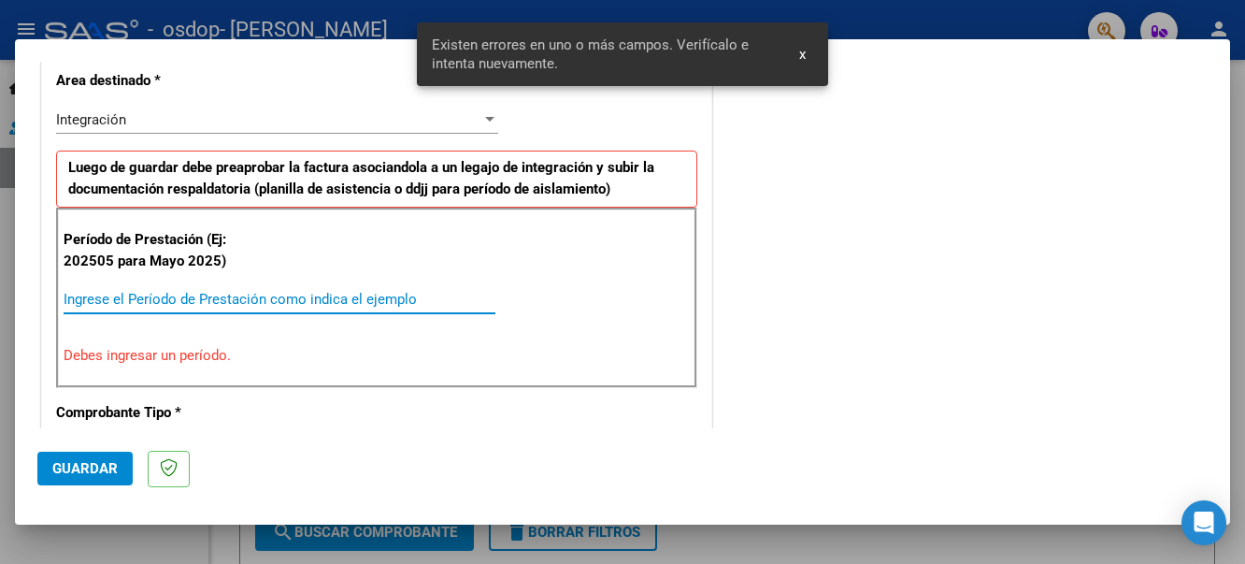
click at [79, 300] on input "Ingrese el Período de Prestación como indica el ejemplo" at bounding box center [280, 299] width 432 height 17
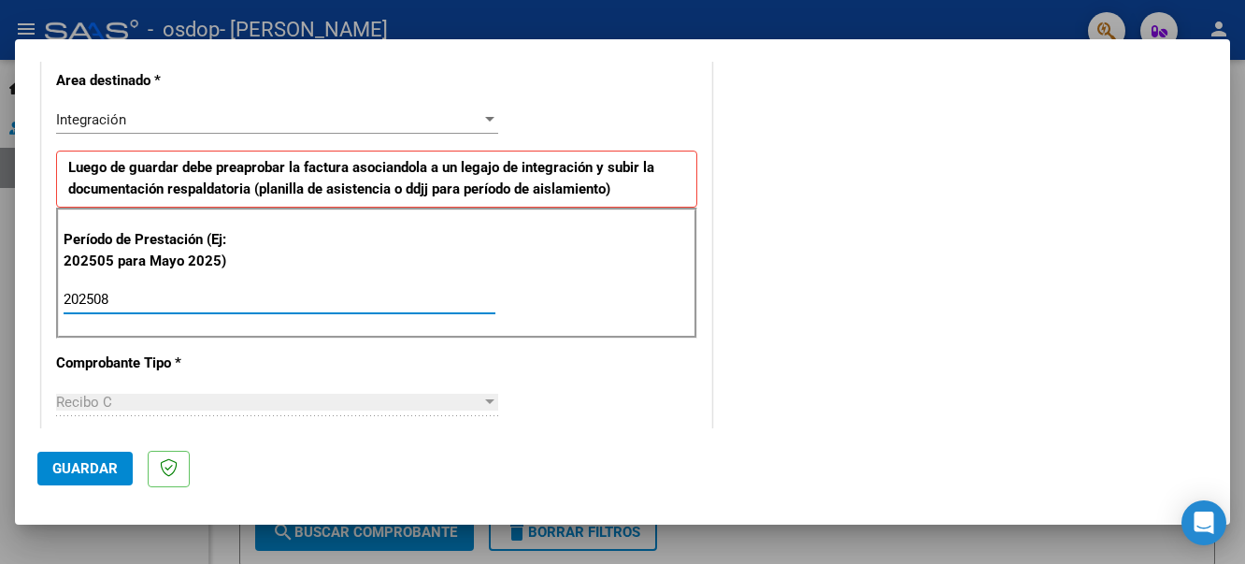
type input "202508"
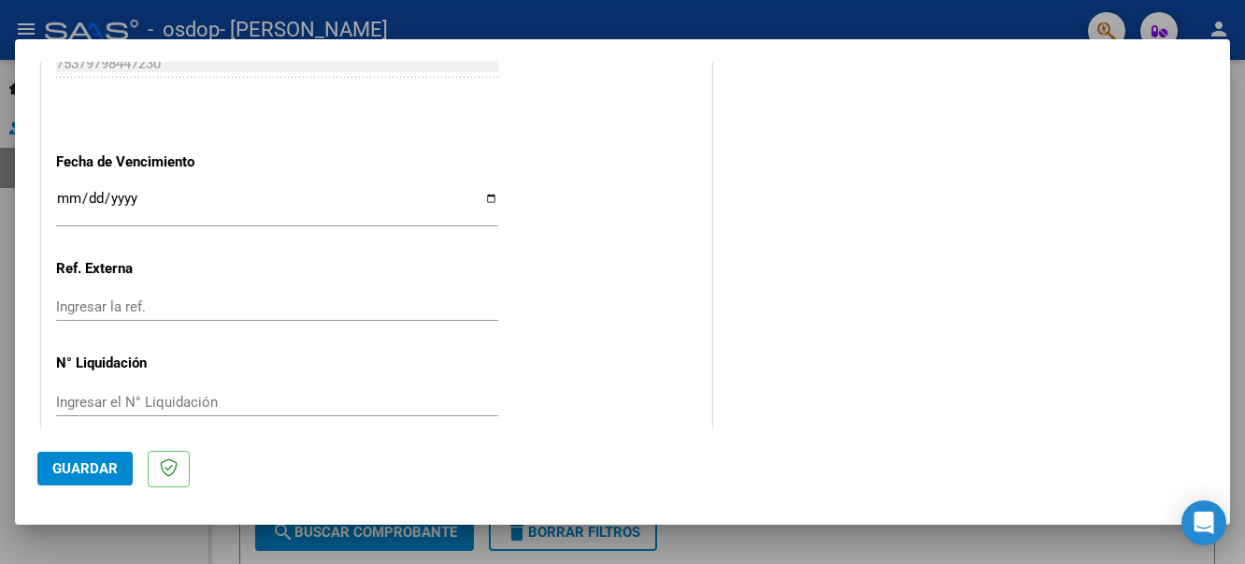
scroll to position [1278, 0]
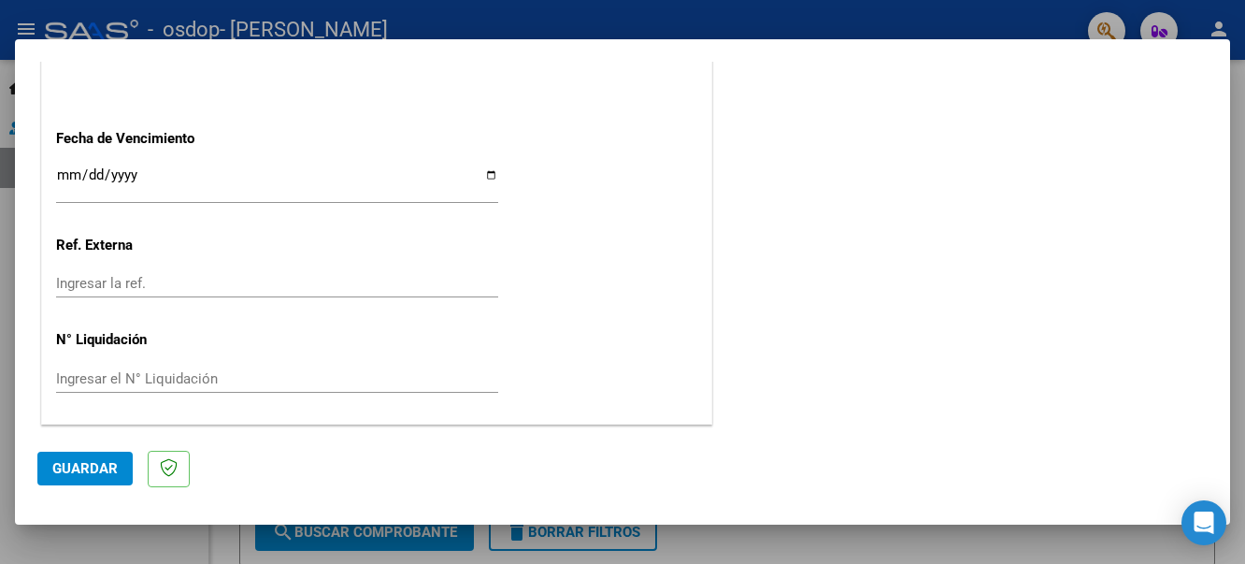
click at [73, 470] on span "Guardar" at bounding box center [84, 468] width 65 height 17
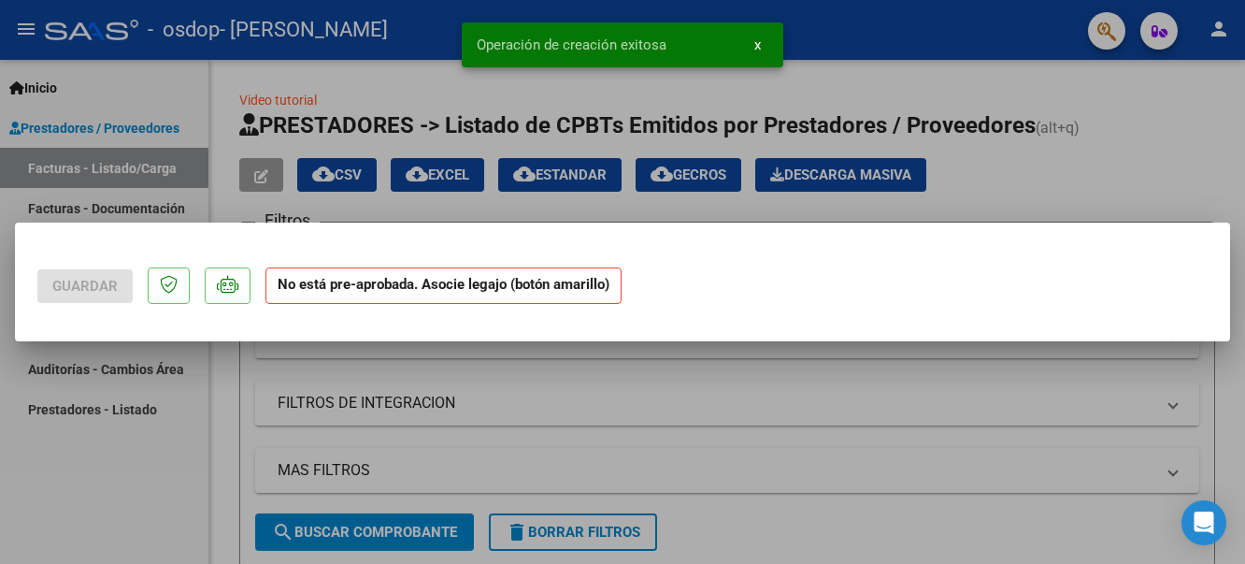
scroll to position [0, 0]
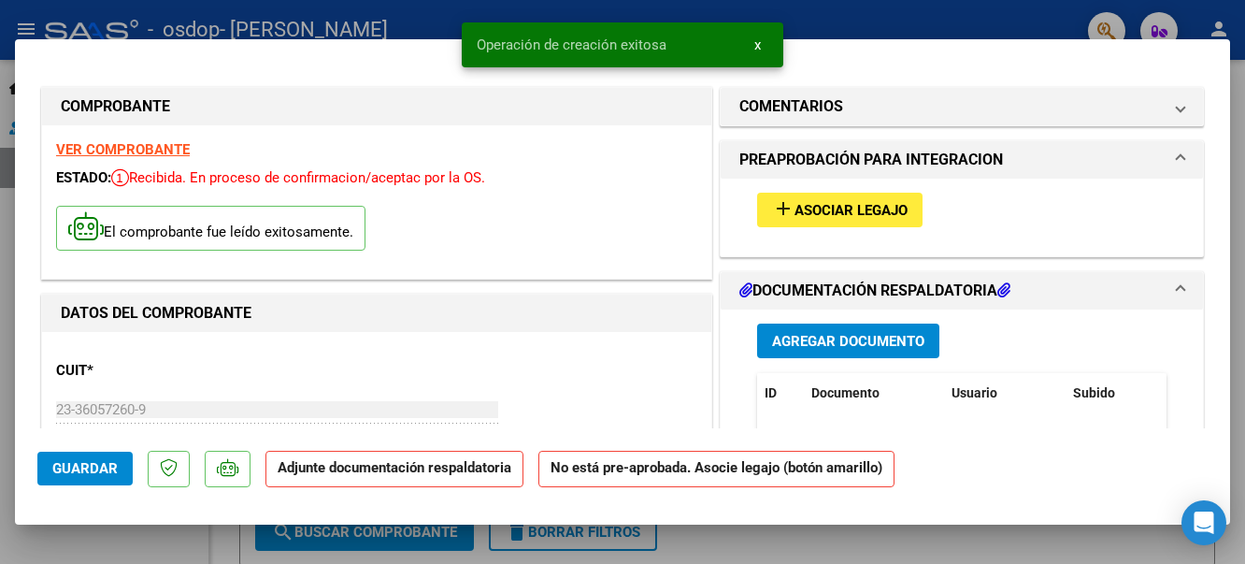
click at [835, 347] on span "Agregar Documento" at bounding box center [848, 341] width 152 height 17
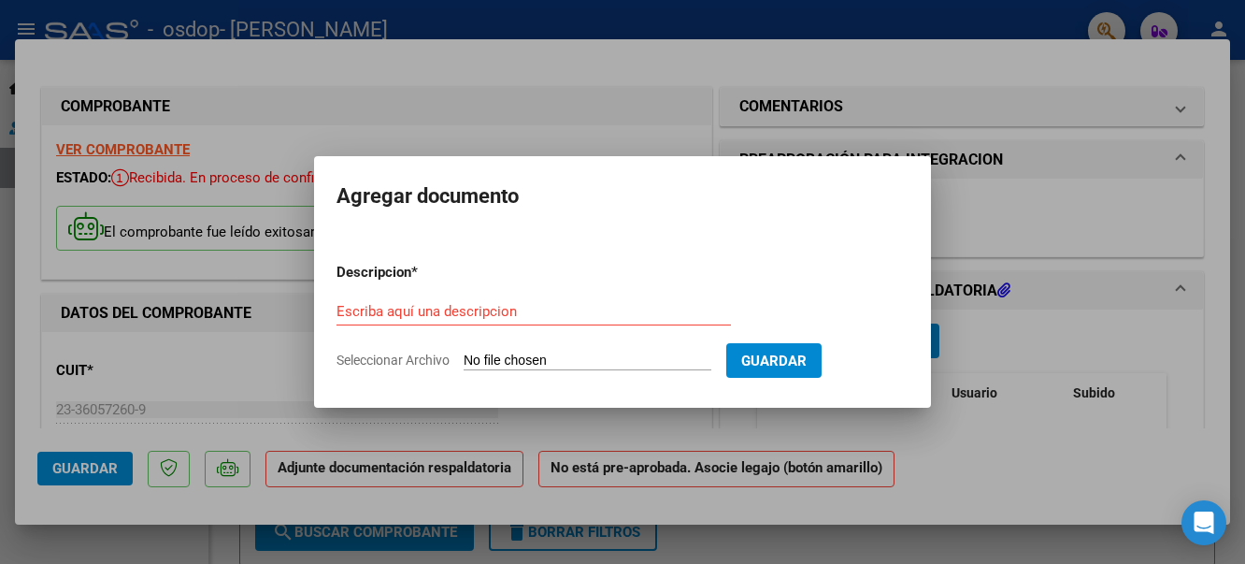
click at [650, 356] on input "Seleccionar Archivo" at bounding box center [588, 361] width 248 height 18
type input "C:\fakepath\PLANILLA DE ASISTENCIA MAESTRO.pdf"
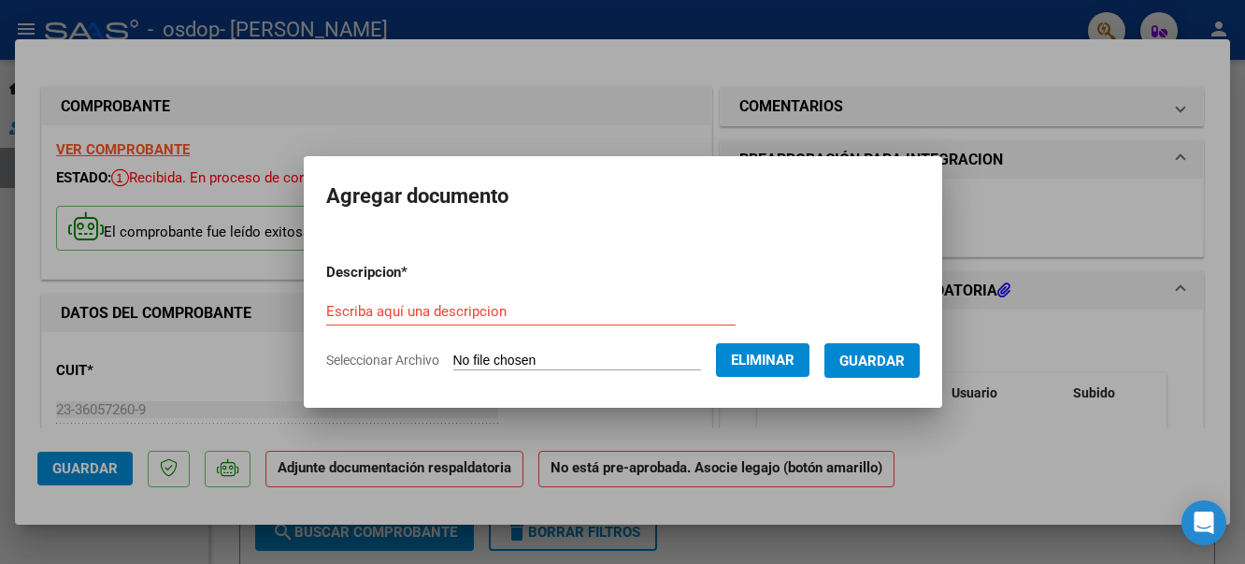
click at [454, 284] on form "Descripcion * Escriba aquí una descripcion Seleccionar Archivo Eliminar Guardar" at bounding box center [622, 316] width 593 height 136
click at [456, 295] on form "Descripcion * Escriba aquí una descripcion Seleccionar Archivo Eliminar Guardar" at bounding box center [622, 316] width 593 height 136
click at [456, 309] on input "Escriba aquí una descripcion" at bounding box center [530, 311] width 409 height 17
type input "PLANILLA DE ASISTENCIA AGOSTO 2025"
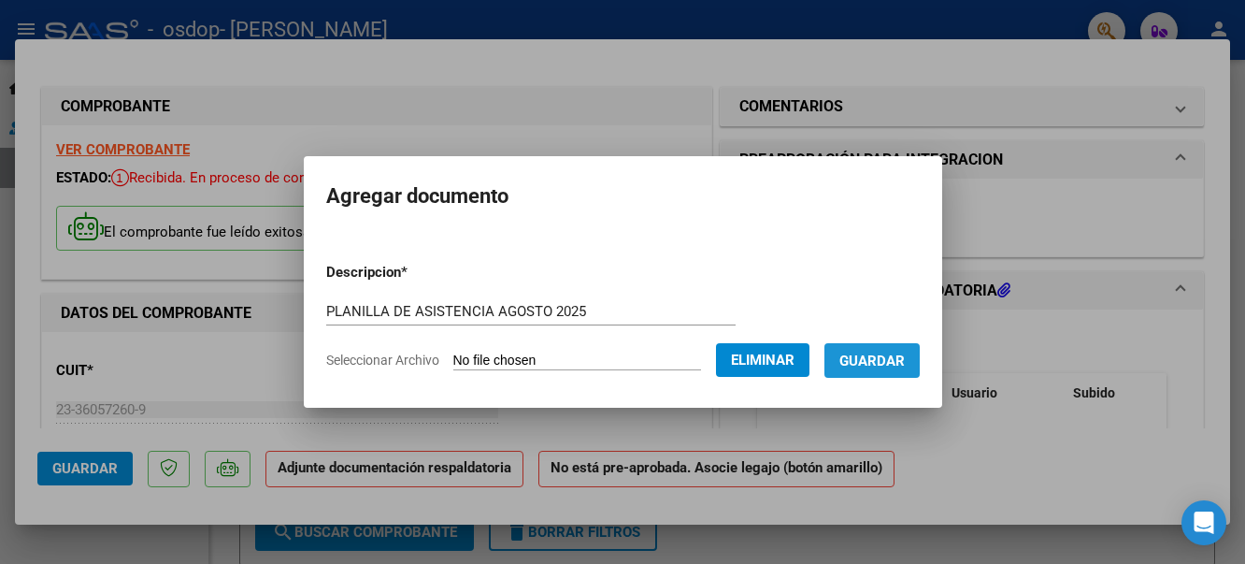
click at [895, 360] on span "Guardar" at bounding box center [871, 360] width 65 height 17
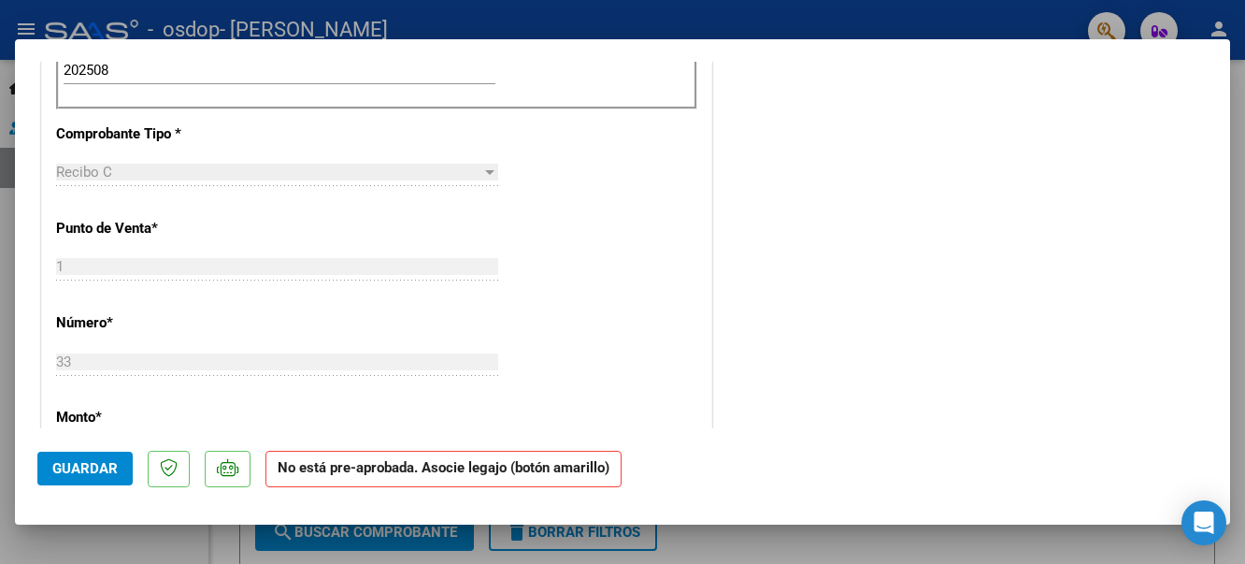
scroll to position [962, 0]
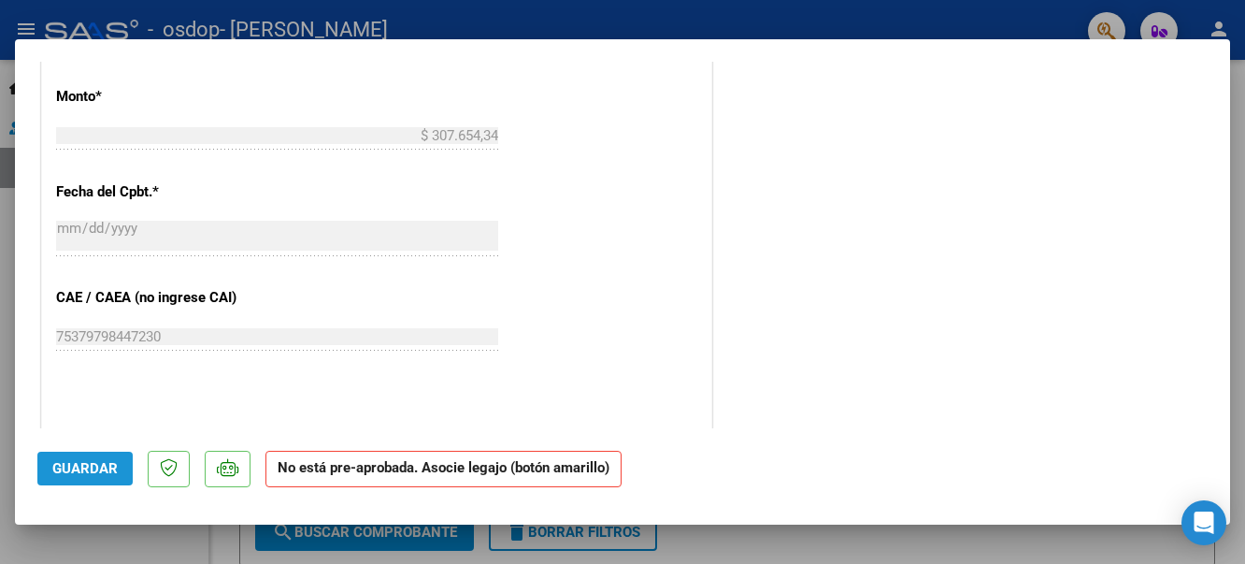
click at [79, 459] on button "Guardar" at bounding box center [84, 468] width 95 height 34
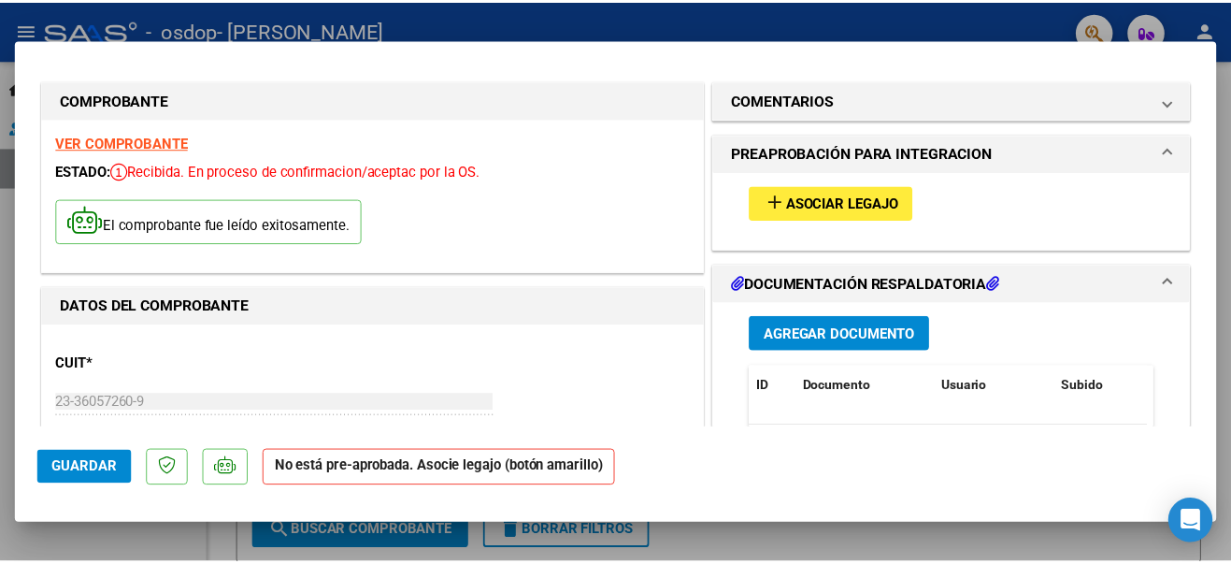
scroll to position [0, 0]
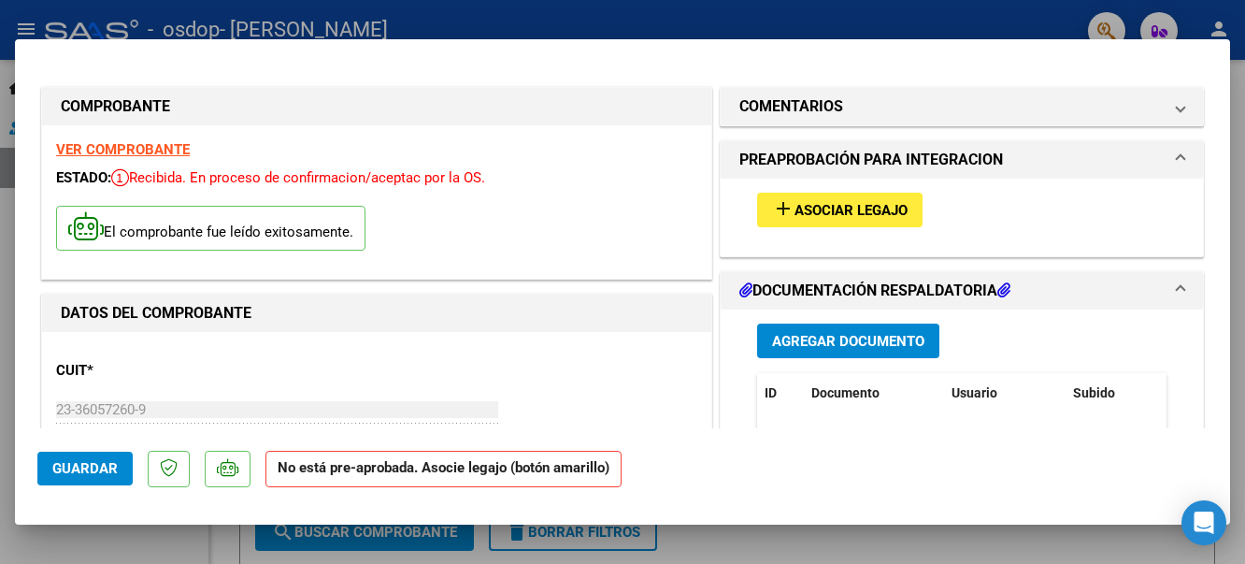
click at [1020, 12] on div at bounding box center [622, 282] width 1245 height 564
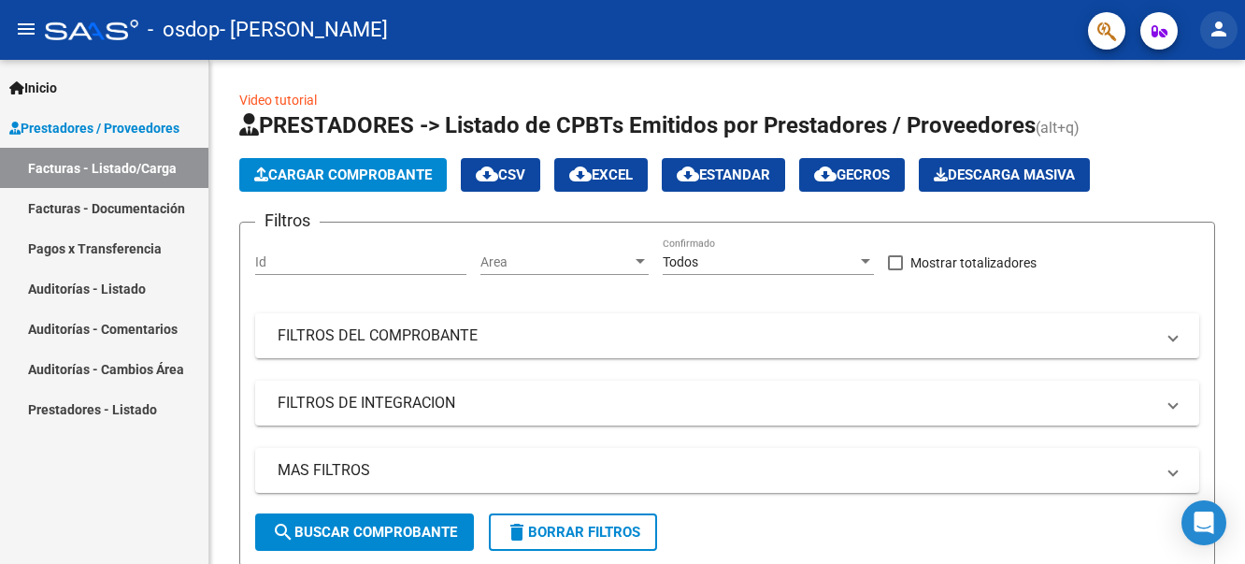
click at [1220, 32] on mat-icon "person" at bounding box center [1218, 29] width 22 height 22
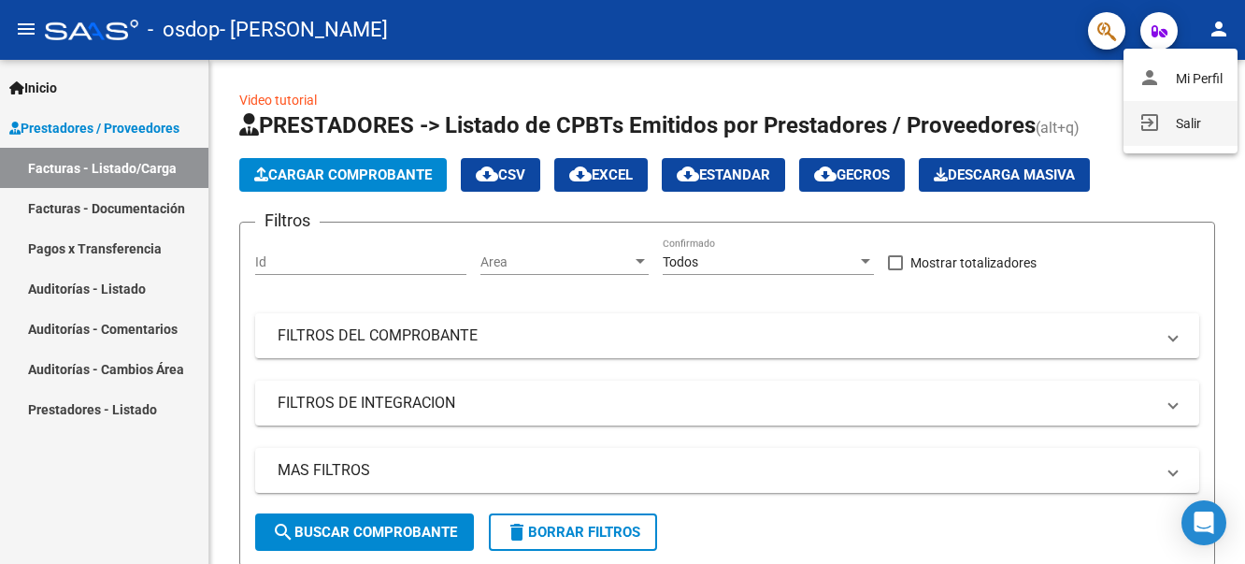
click at [1182, 124] on button "exit_to_app Salir" at bounding box center [1180, 123] width 114 height 45
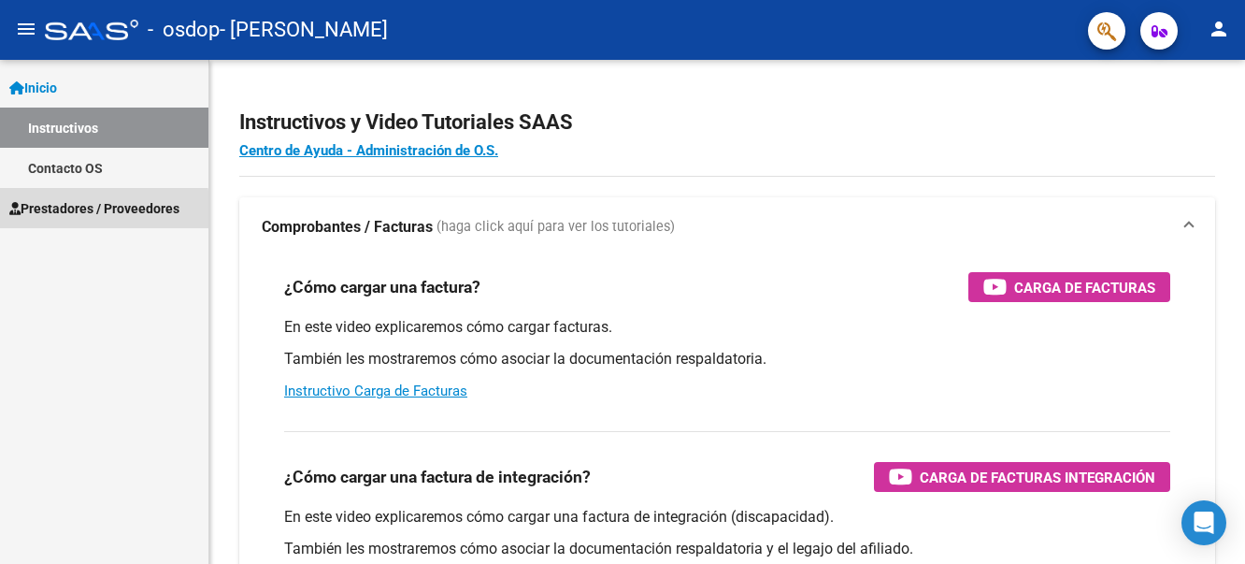
click at [90, 211] on span "Prestadores / Proveedores" at bounding box center [94, 208] width 170 height 21
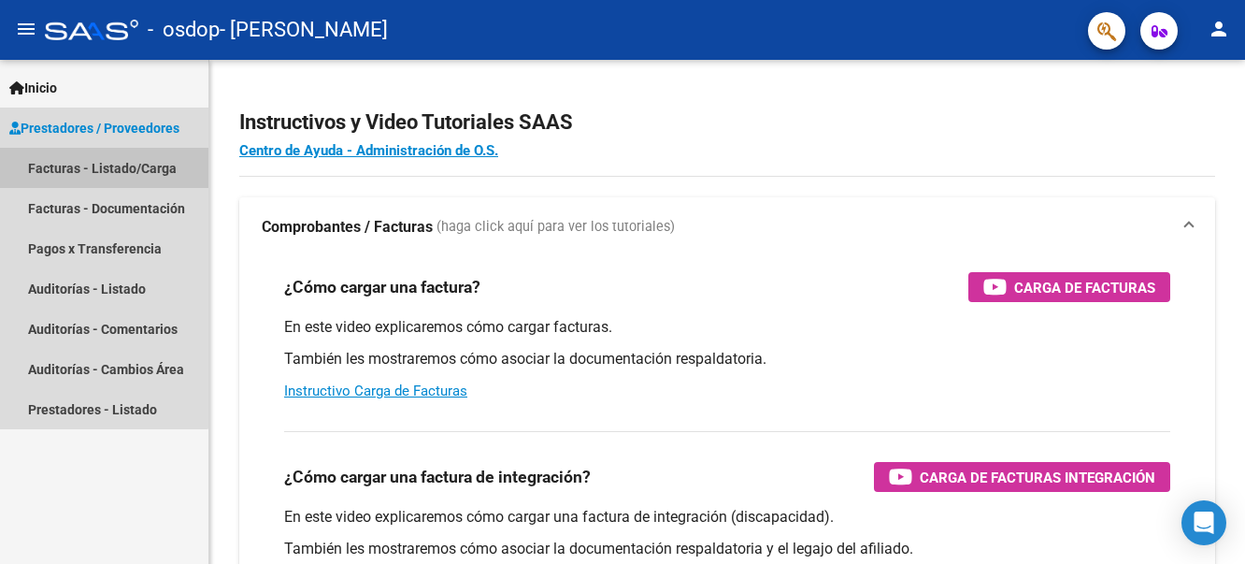
click at [84, 162] on link "Facturas - Listado/Carga" at bounding box center [104, 168] width 208 height 40
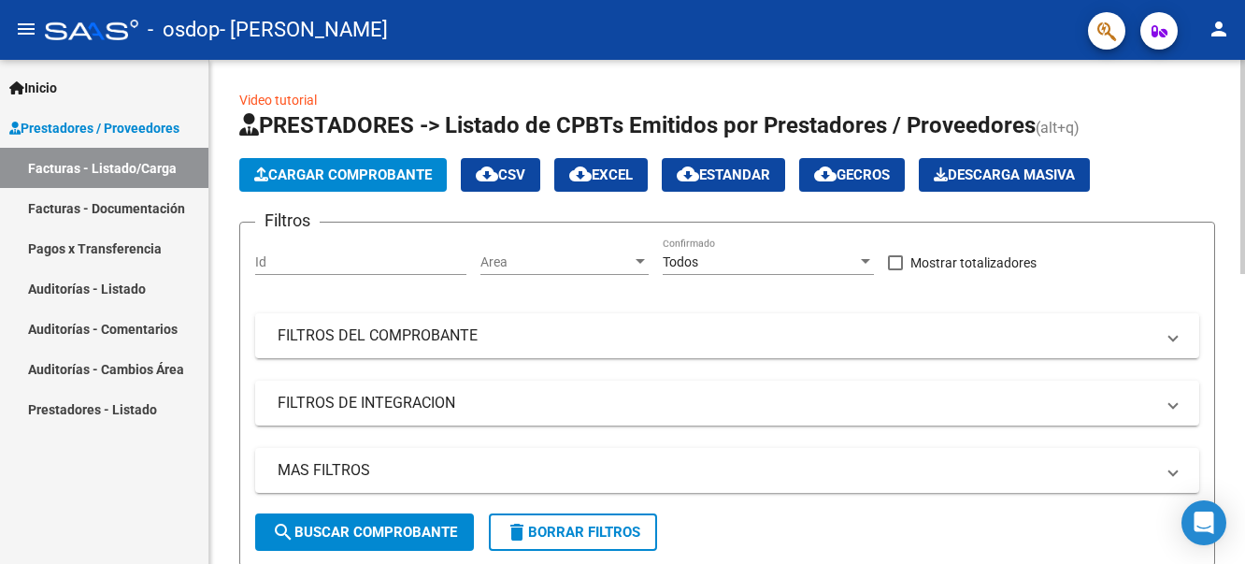
click at [295, 181] on span "Cargar Comprobante" at bounding box center [343, 174] width 178 height 17
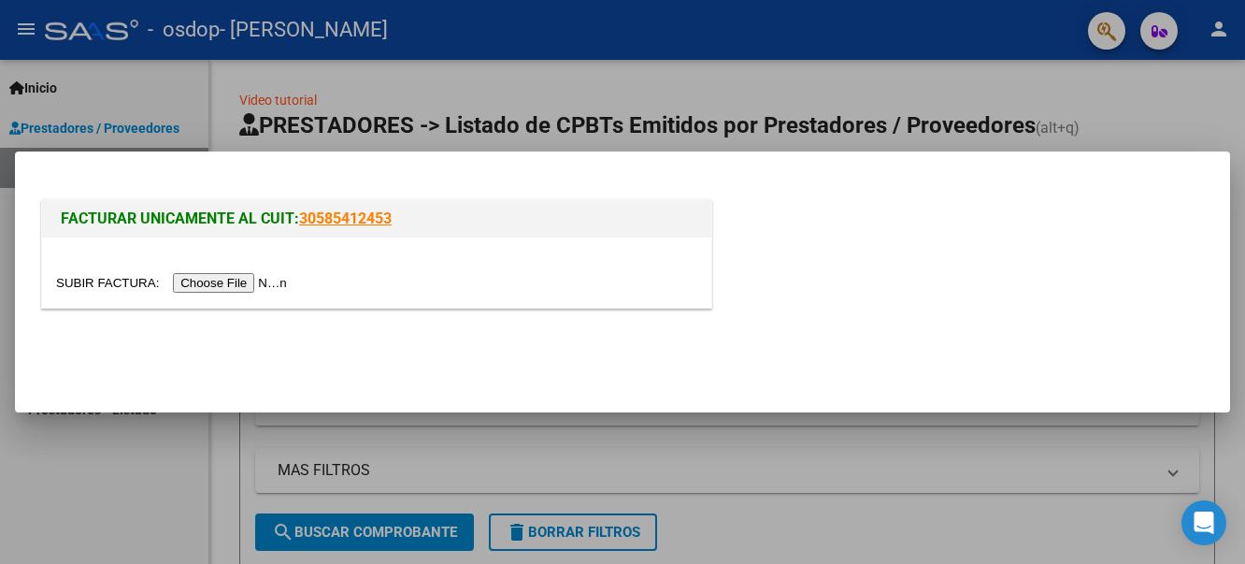
click at [208, 281] on input "file" at bounding box center [174, 283] width 236 height 20
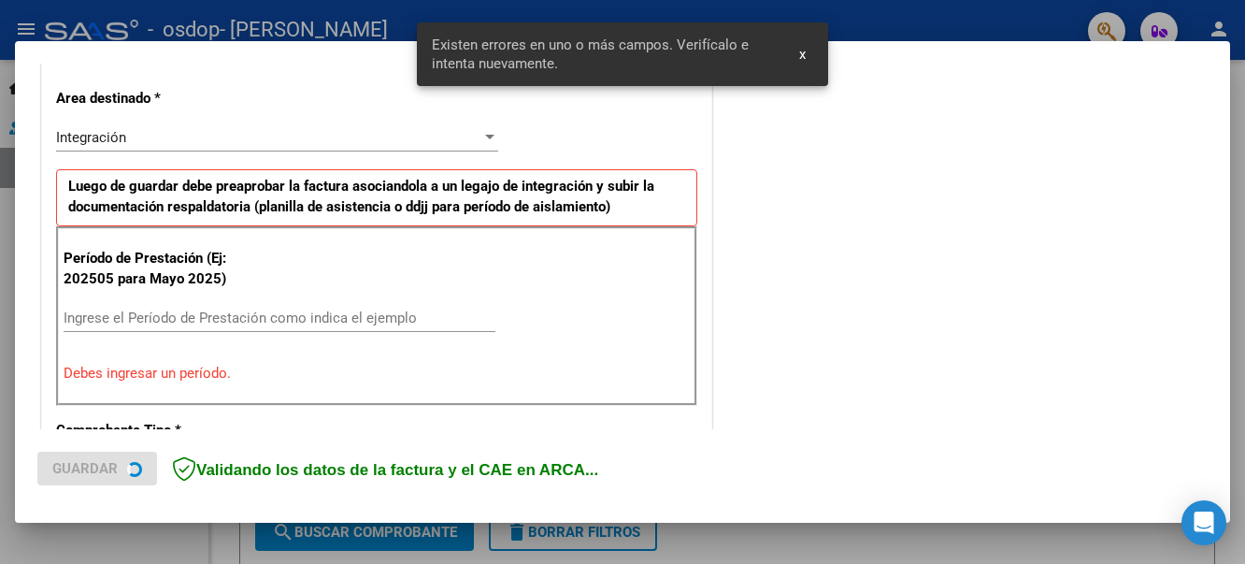
scroll to position [433, 0]
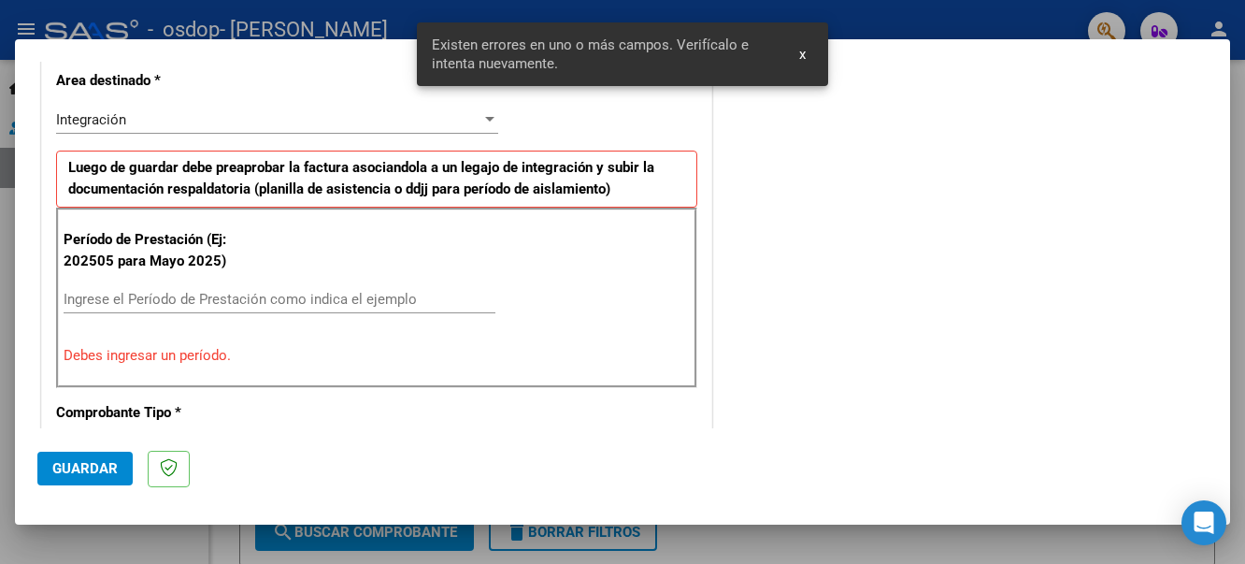
click at [130, 288] on div "Ingrese el Período de Prestación como indica el ejemplo" at bounding box center [280, 299] width 432 height 28
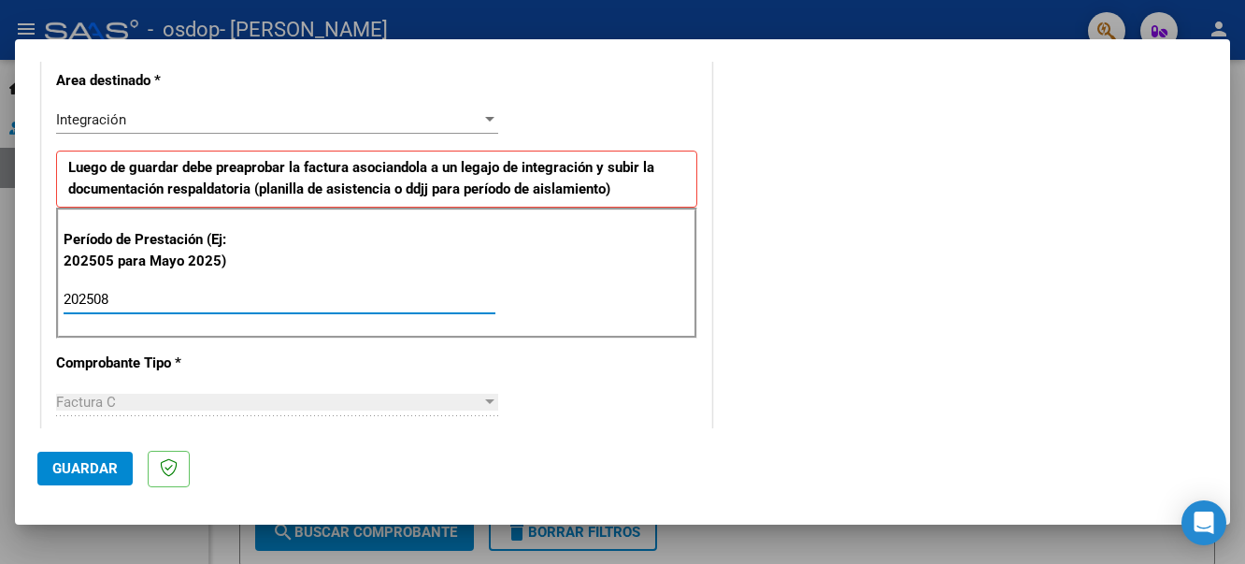
type input "202508"
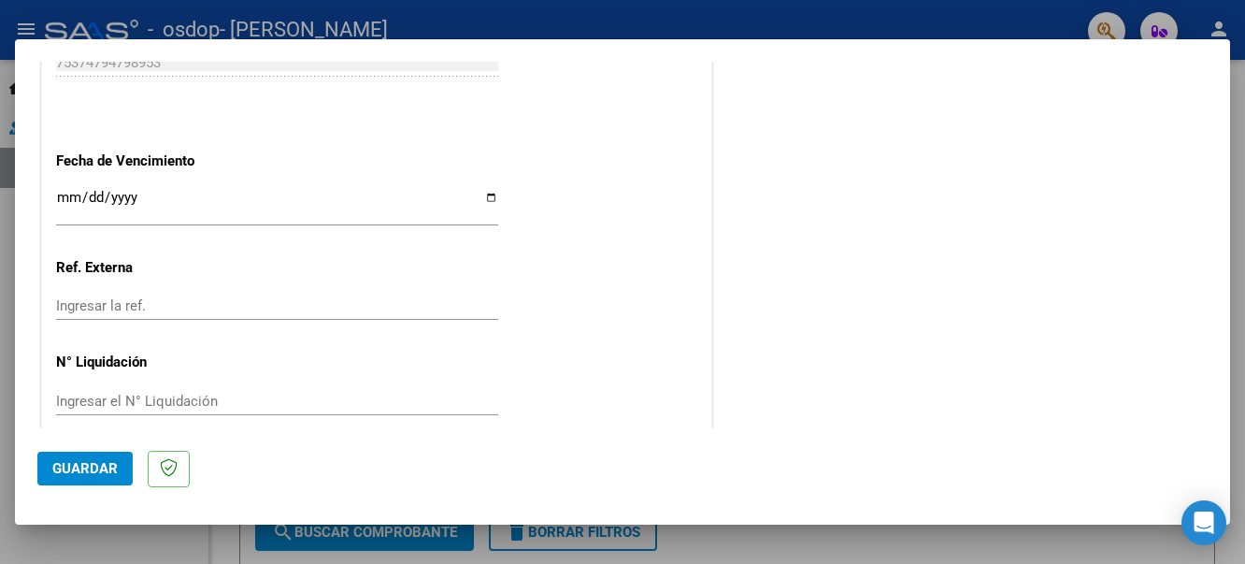
scroll to position [1278, 0]
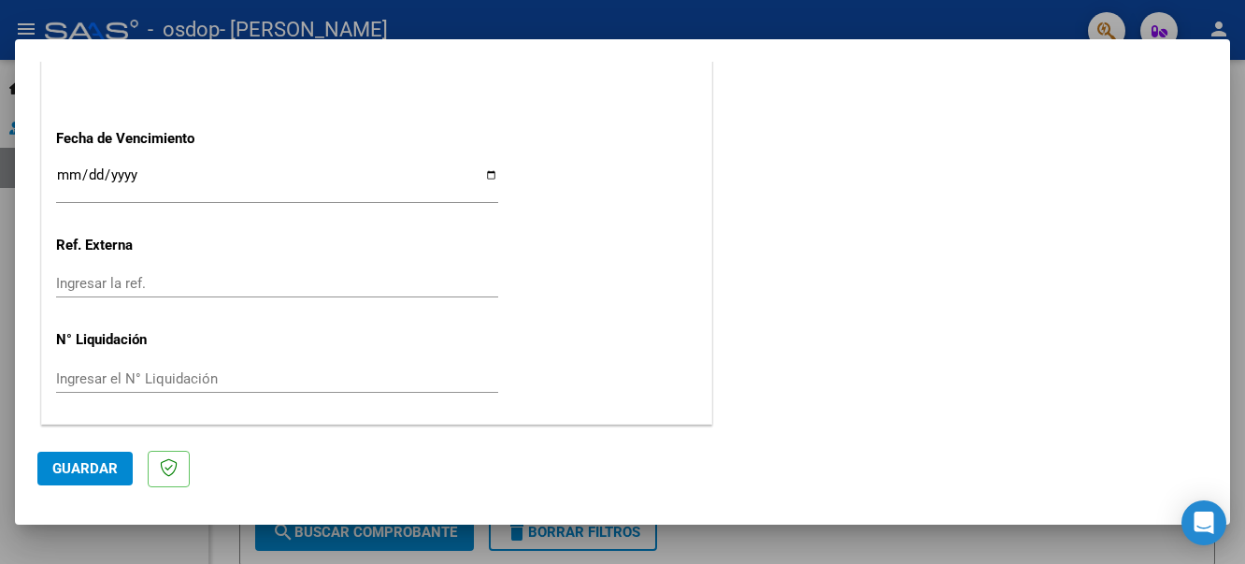
click at [72, 470] on span "Guardar" at bounding box center [84, 468] width 65 height 17
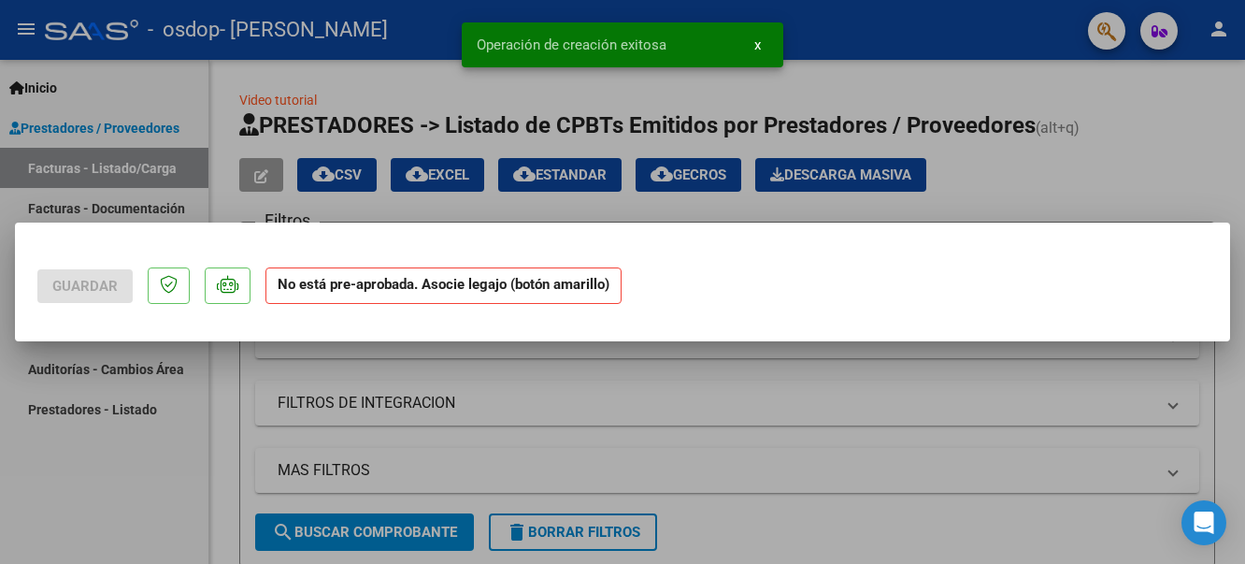
scroll to position [0, 0]
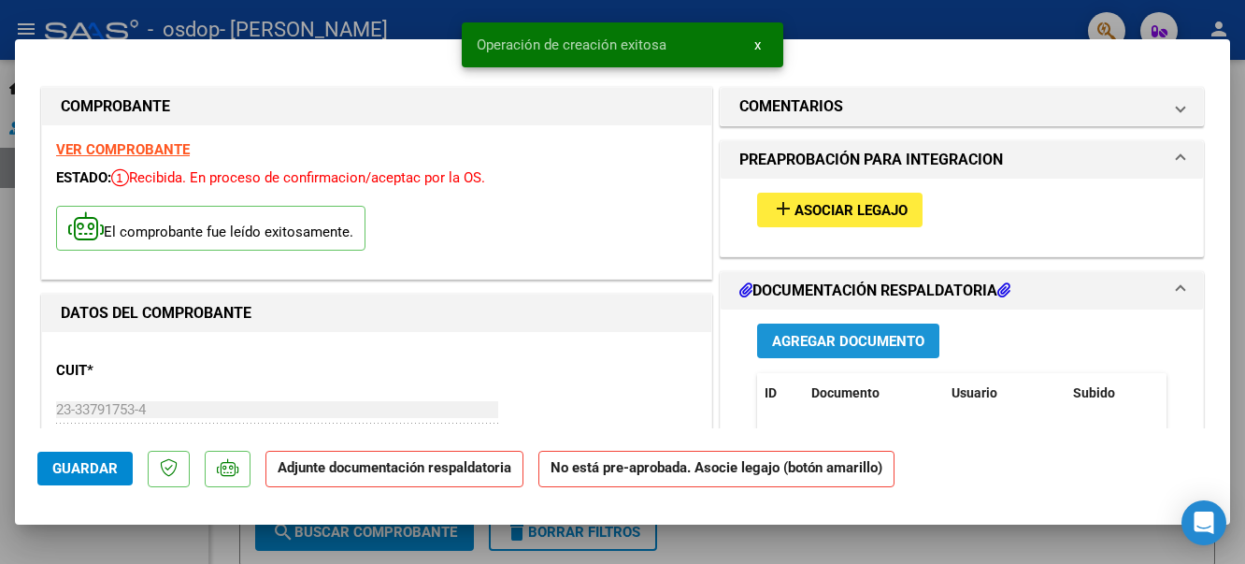
click at [790, 345] on span "Agregar Documento" at bounding box center [848, 341] width 152 height 17
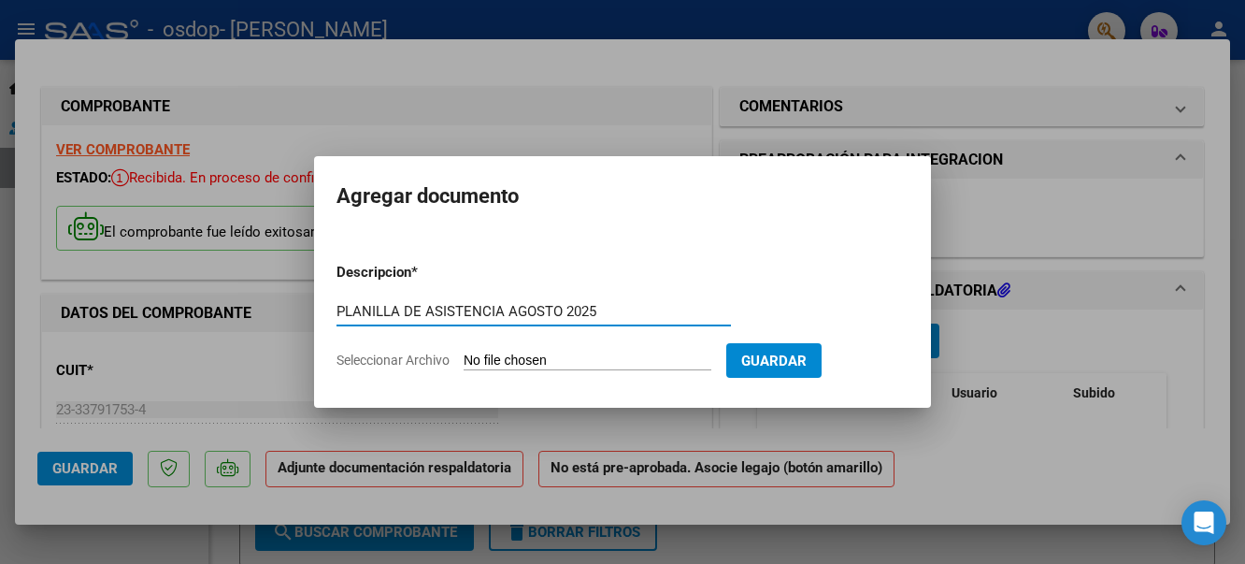
type input "PLANILLA DE ASISTENCIA AGOSTO 2025"
click at [633, 357] on input "Seleccionar Archivo" at bounding box center [588, 361] width 248 height 18
type input "C:\fakepath\PLANILLA DE ASISTENCIA FONOAUDIOLOGIA.pdf"
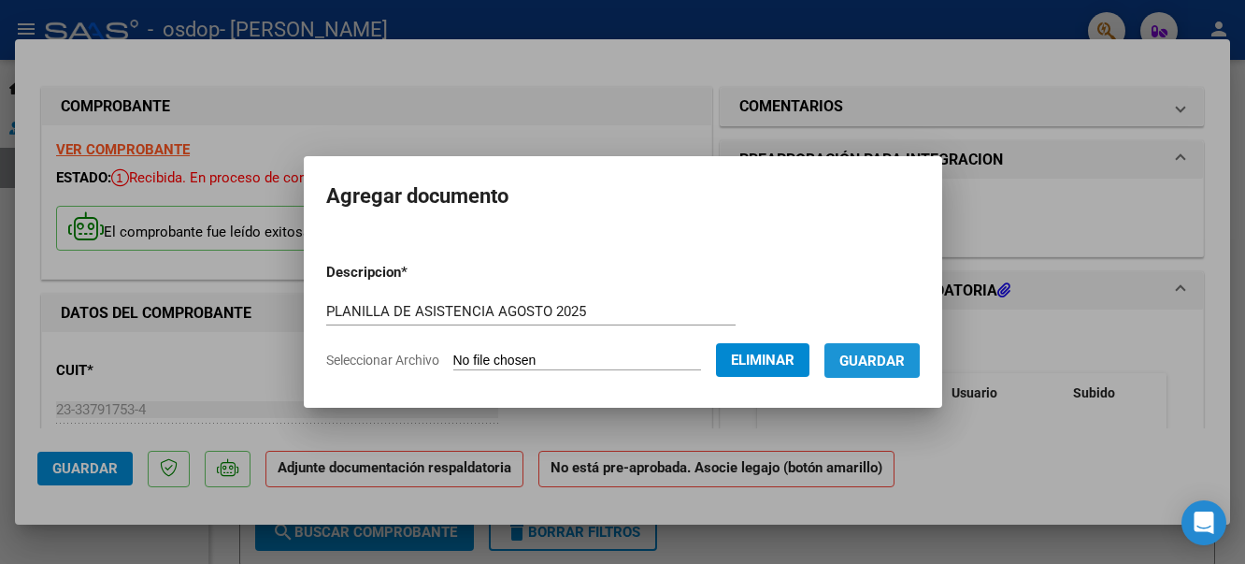
click at [877, 361] on span "Guardar" at bounding box center [871, 360] width 65 height 17
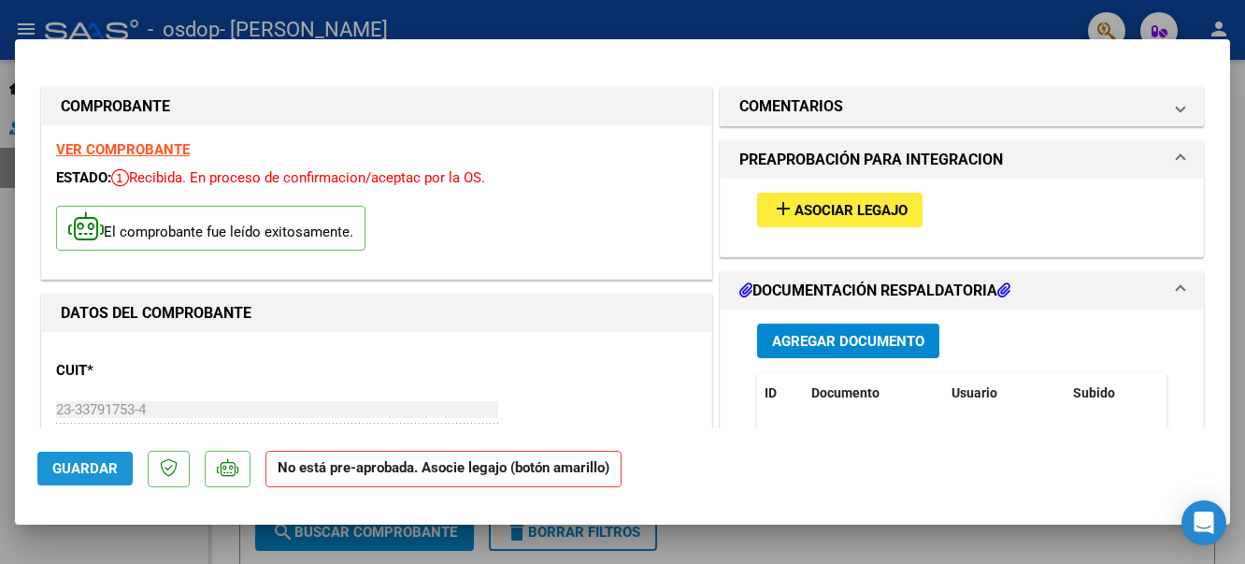
click at [72, 469] on span "Guardar" at bounding box center [84, 468] width 65 height 17
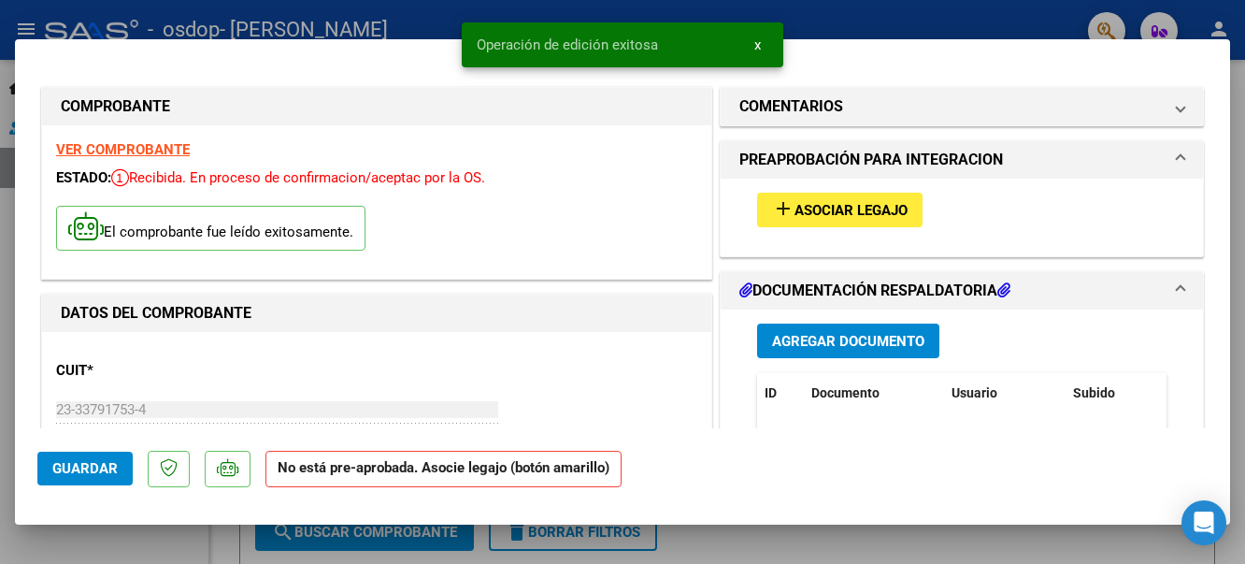
click at [862, 15] on div at bounding box center [622, 282] width 1245 height 564
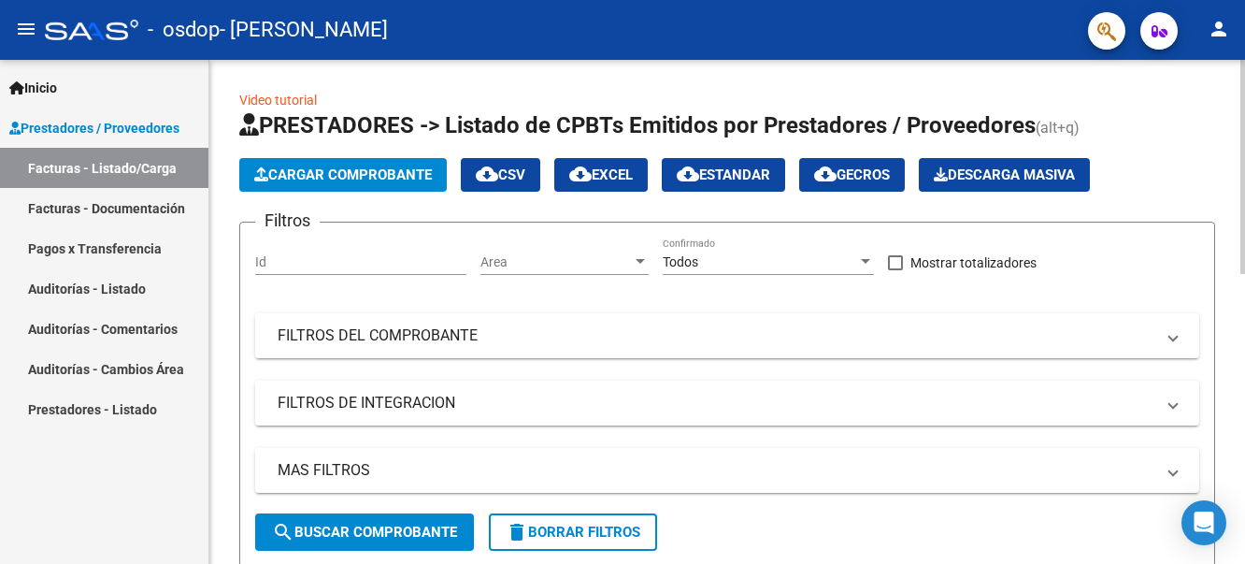
click at [302, 178] on span "Cargar Comprobante" at bounding box center [343, 174] width 178 height 17
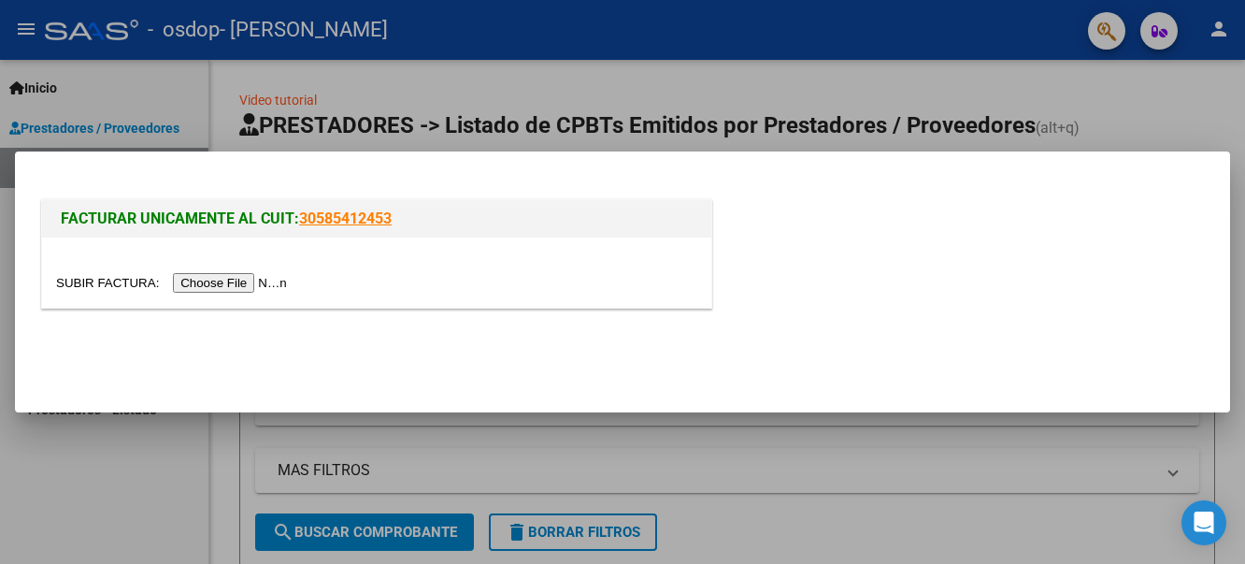
click at [228, 277] on input "file" at bounding box center [174, 283] width 236 height 20
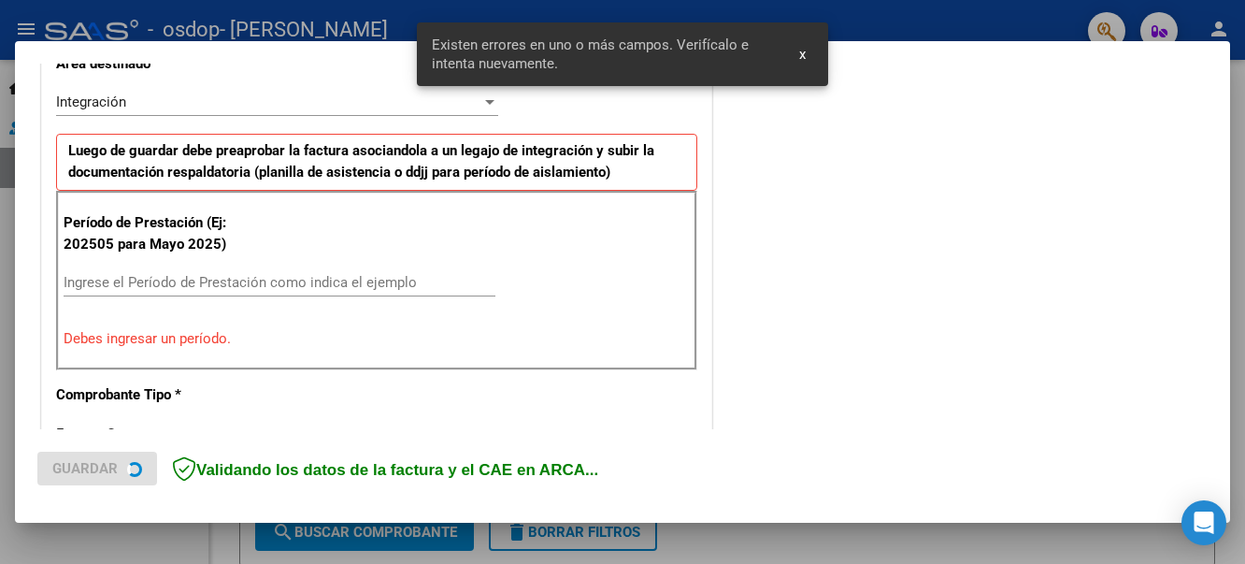
scroll to position [433, 0]
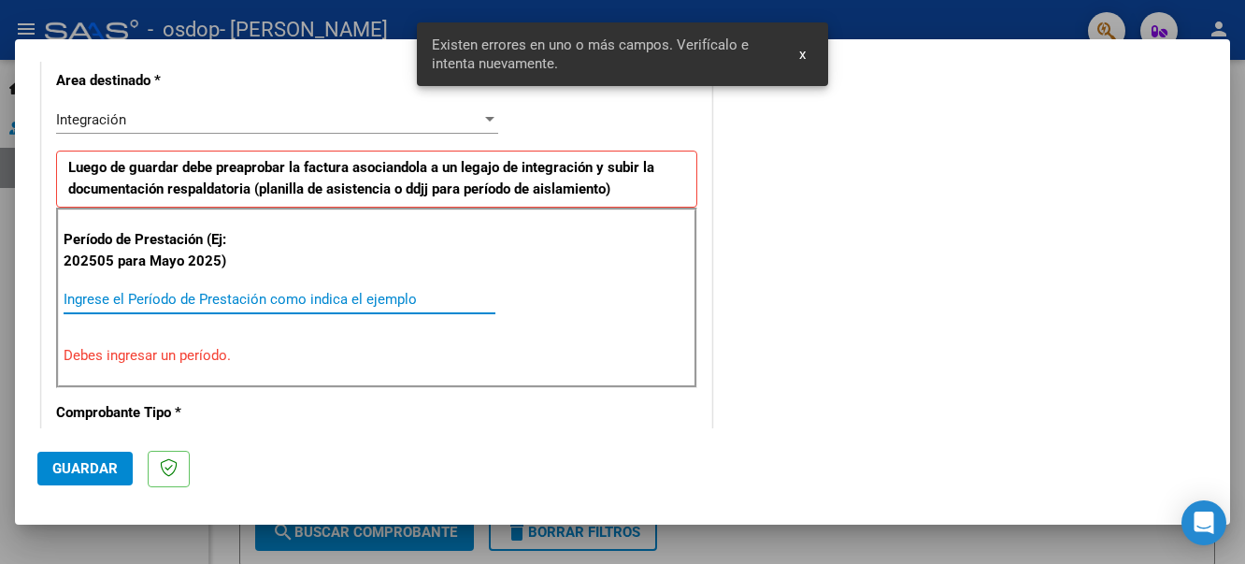
click at [105, 303] on input "Ingrese el Período de Prestación como indica el ejemplo" at bounding box center [280, 299] width 432 height 17
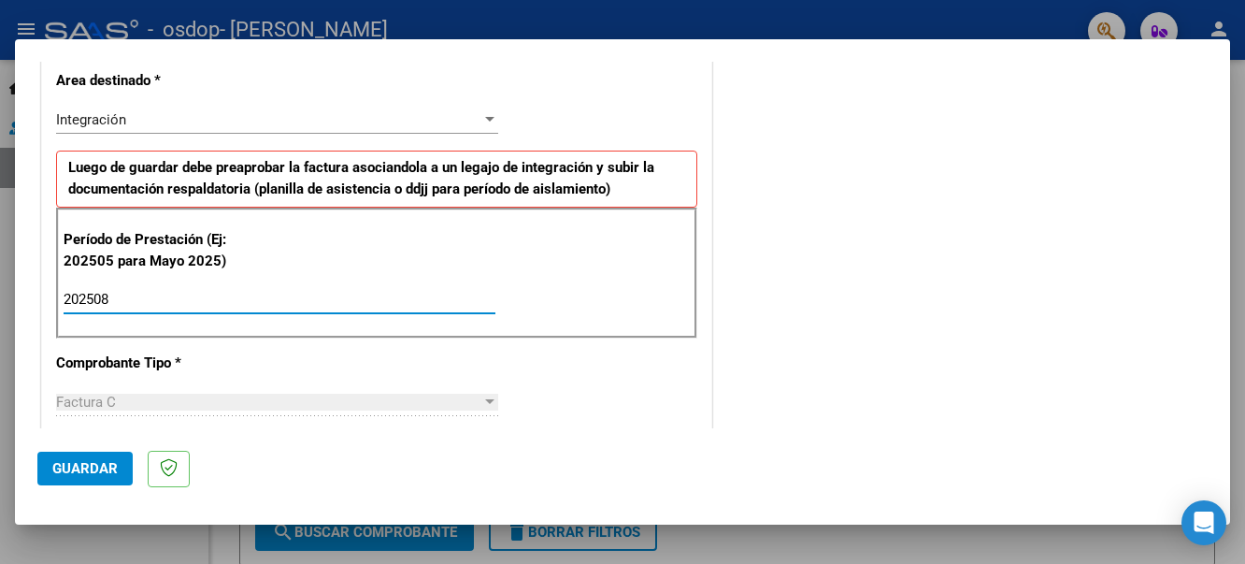
type input "202508"
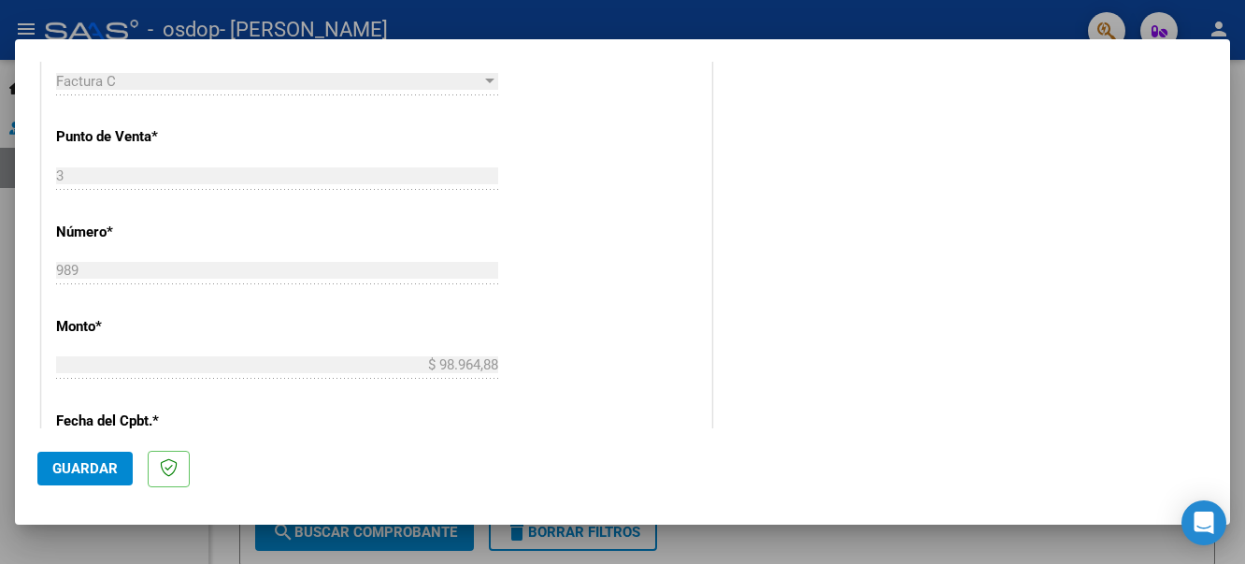
click at [62, 468] on span "Guardar" at bounding box center [84, 468] width 65 height 17
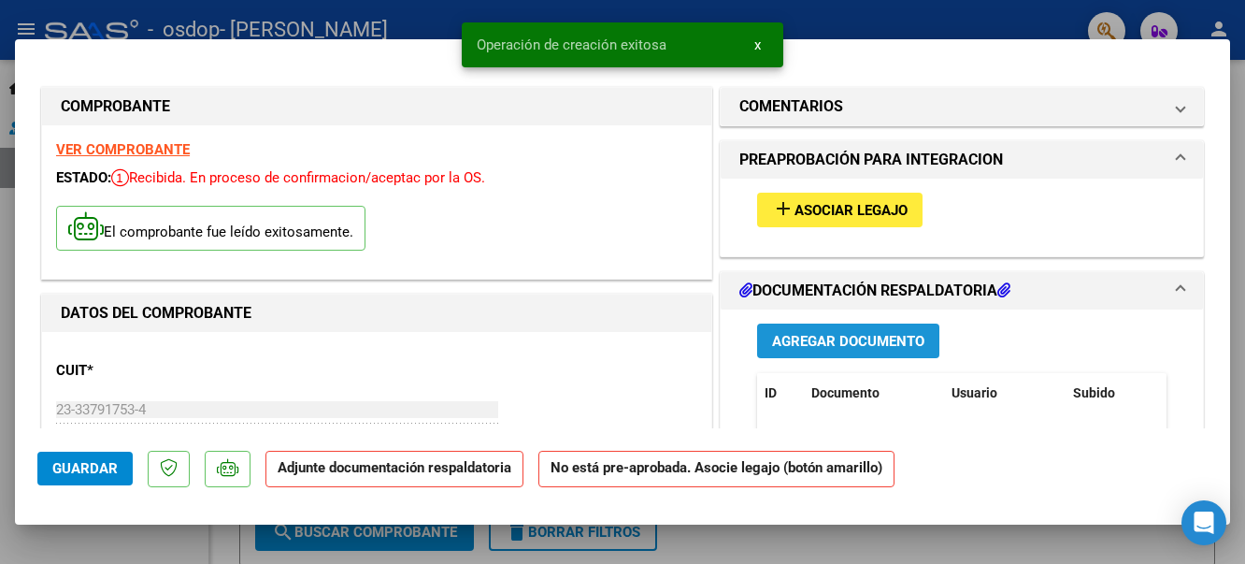
click at [778, 333] on span "Agregar Documento" at bounding box center [848, 341] width 152 height 17
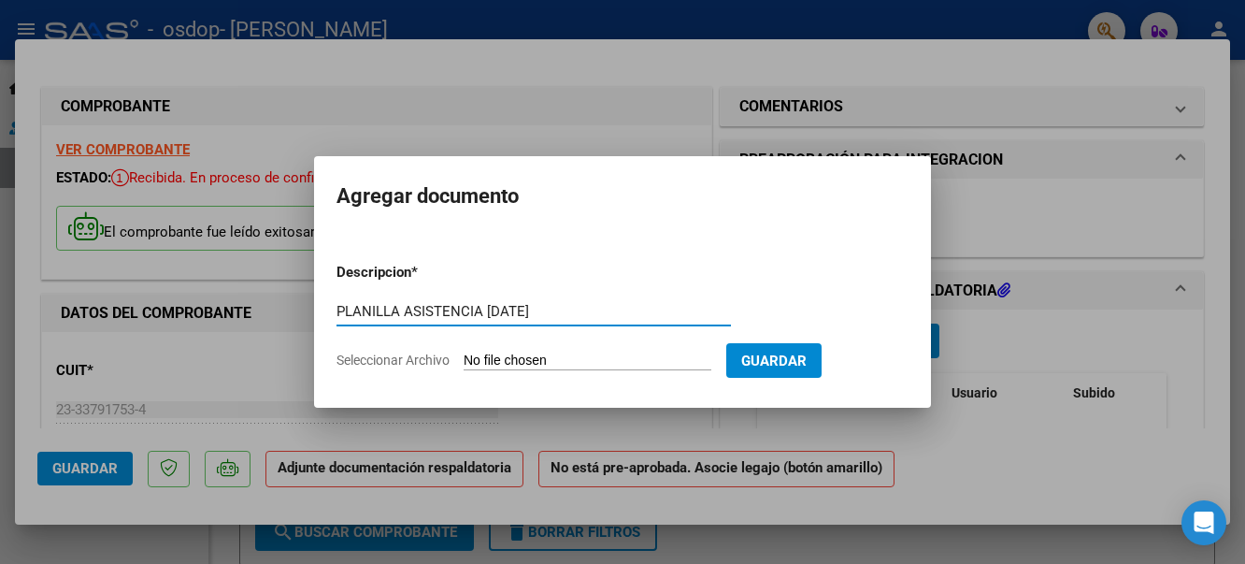
type input "PLANILLA ASISTENCIA [DATE]"
click at [686, 355] on input "Seleccionar Archivo" at bounding box center [588, 361] width 248 height 18
type input "C:\fakepath\PLANILLA DE ASISTENCIA FGIA MEAURIO MARTINEZ TOMAS.pdf"
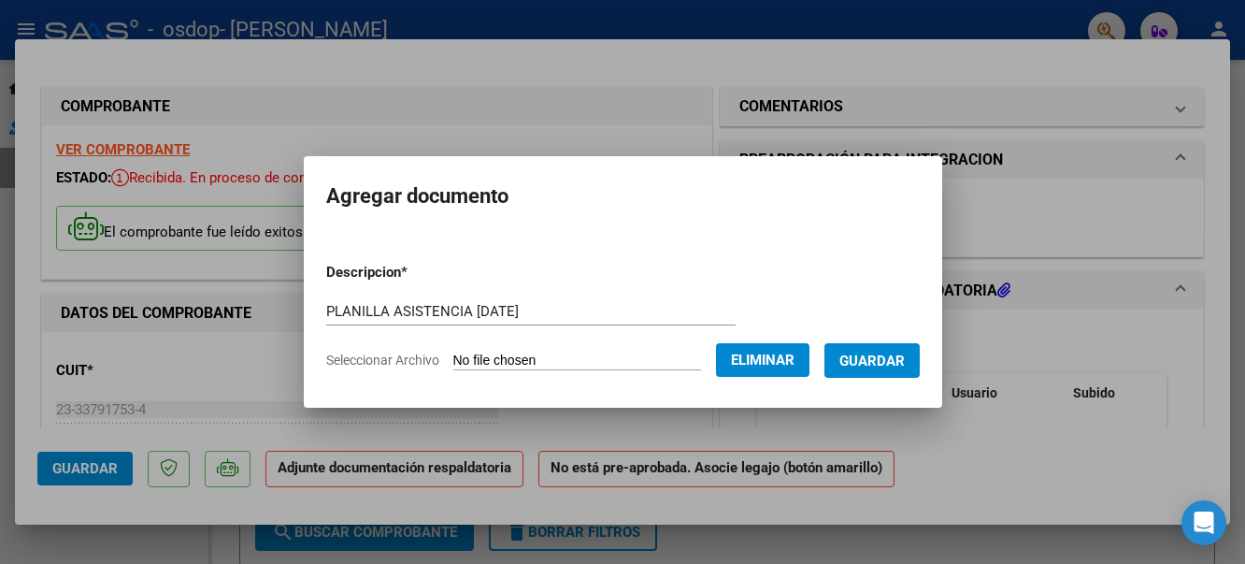
click at [885, 359] on span "Guardar" at bounding box center [871, 360] width 65 height 17
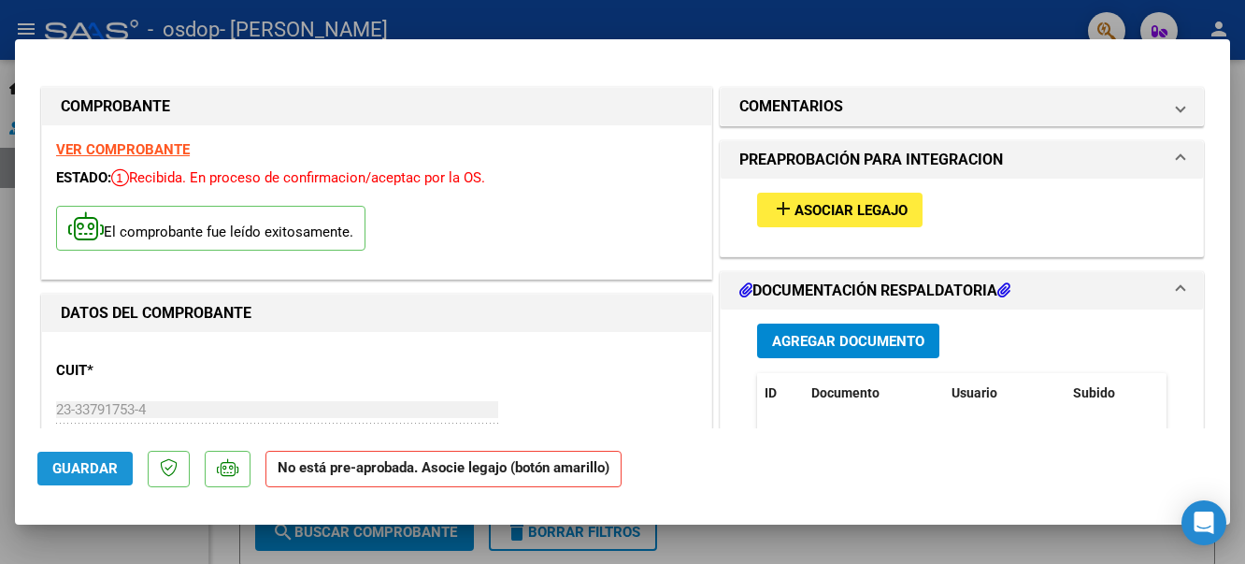
click at [80, 465] on span "Guardar" at bounding box center [84, 468] width 65 height 17
click at [999, 17] on div at bounding box center [622, 282] width 1245 height 564
type input "$ 0,00"
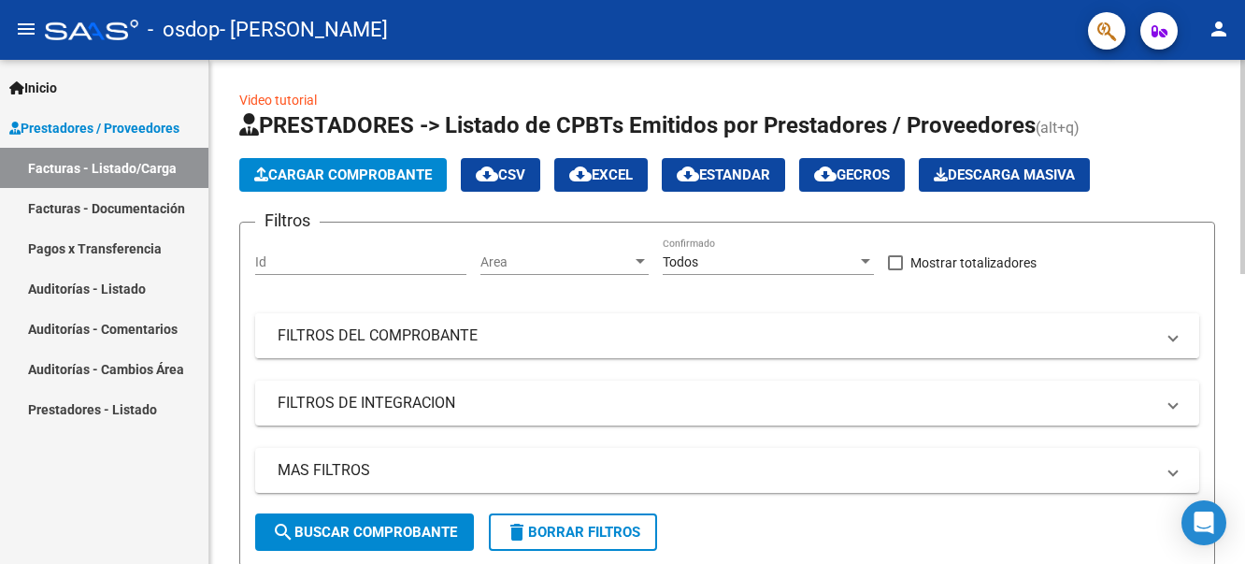
click at [400, 343] on mat-panel-title "FILTROS DEL COMPROBANTE" at bounding box center [716, 335] width 877 height 21
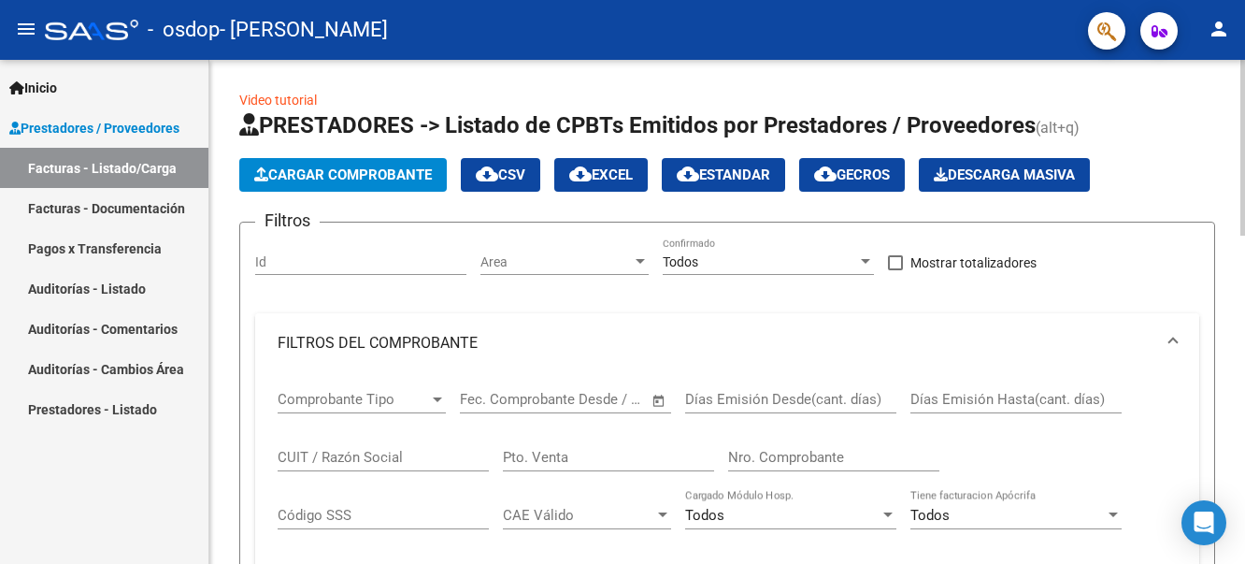
click at [1169, 337] on span at bounding box center [1172, 343] width 7 height 21
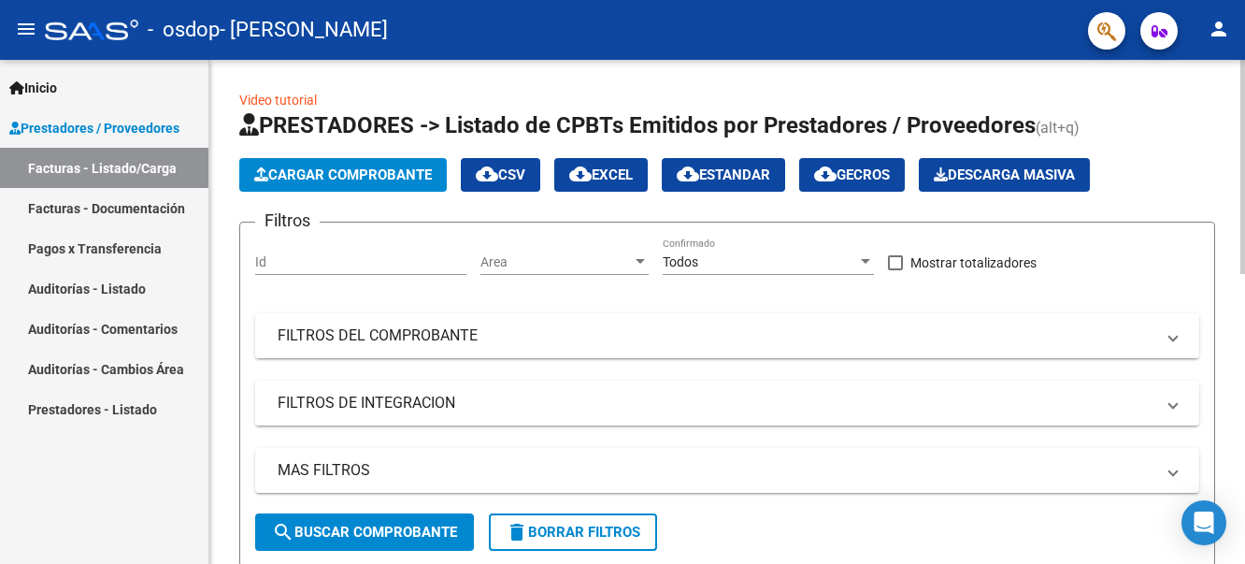
click at [1169, 337] on span at bounding box center [1172, 335] width 7 height 21
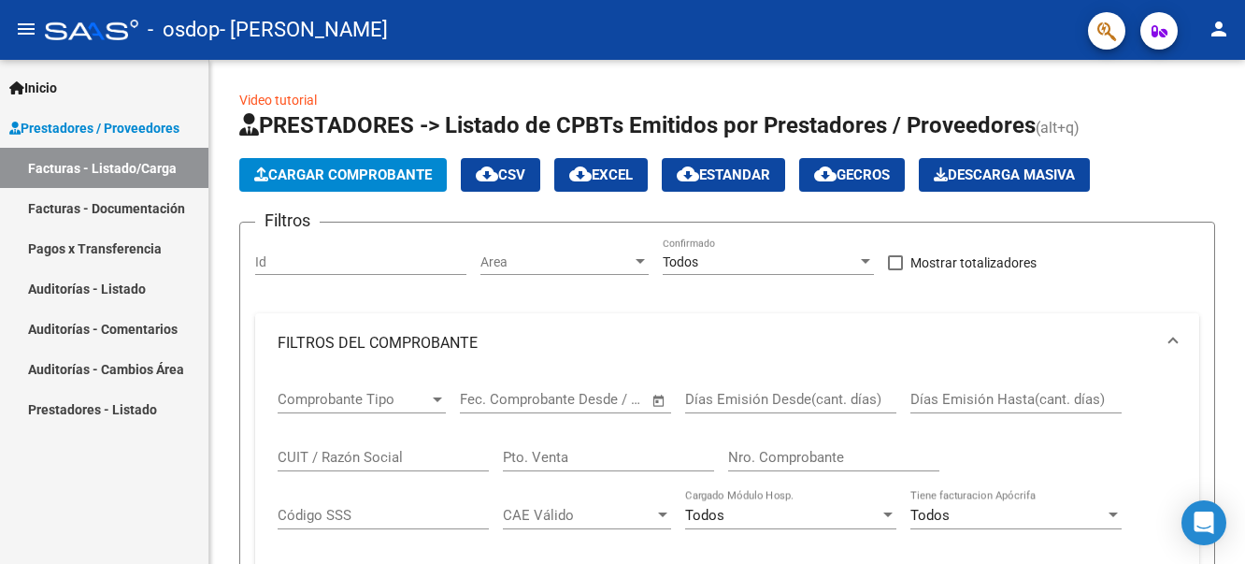
click at [1206, 28] on button "person" at bounding box center [1218, 29] width 37 height 37
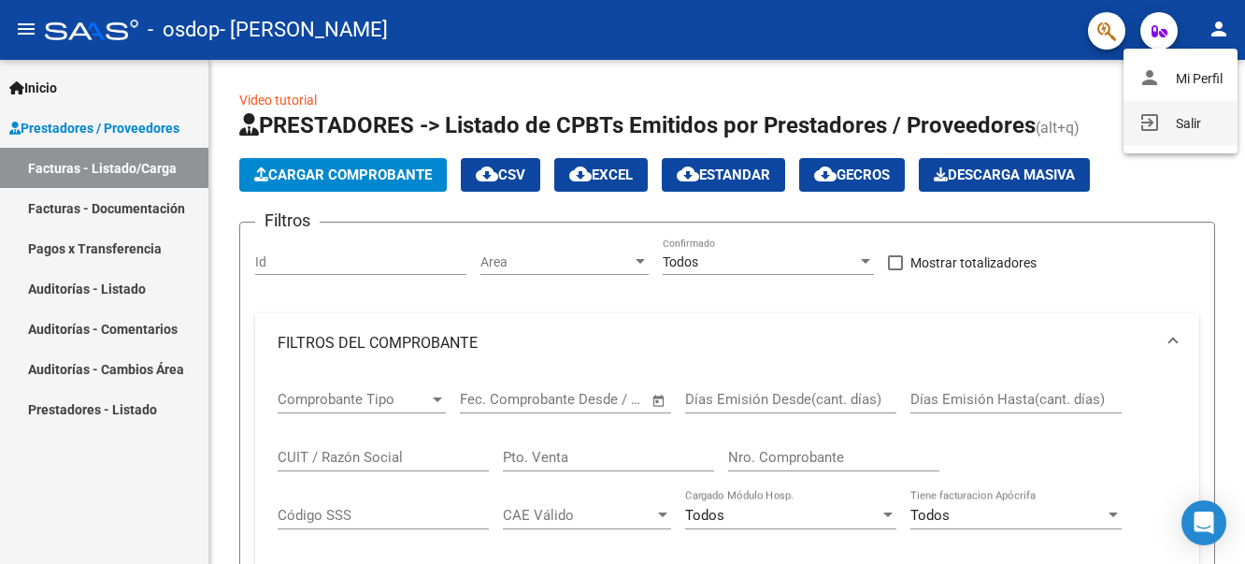
click at [1174, 121] on button "exit_to_app Salir" at bounding box center [1180, 123] width 114 height 45
